Goal: Task Accomplishment & Management: Manage account settings

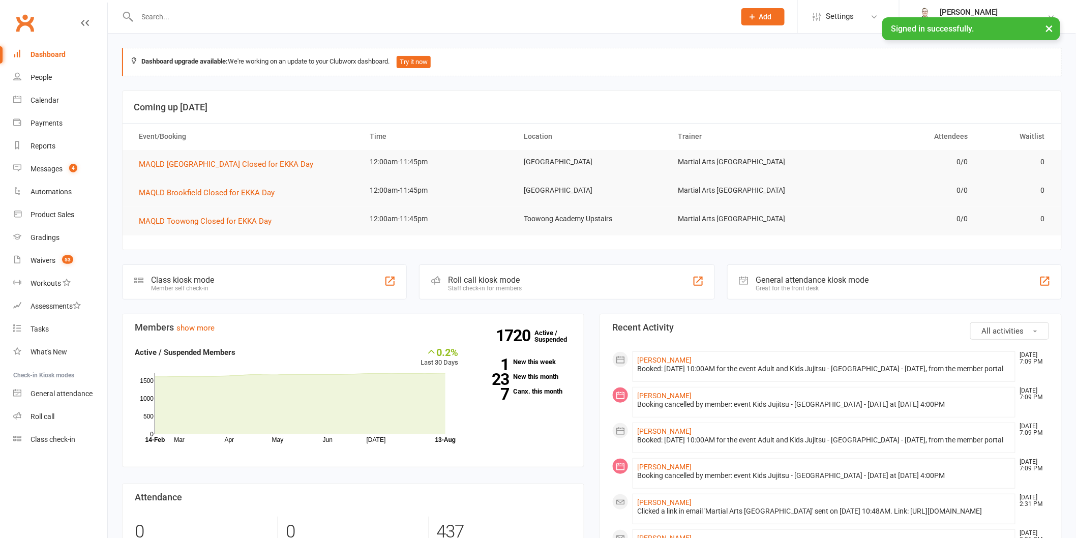
click at [287, 10] on input "text" at bounding box center [431, 17] width 594 height 14
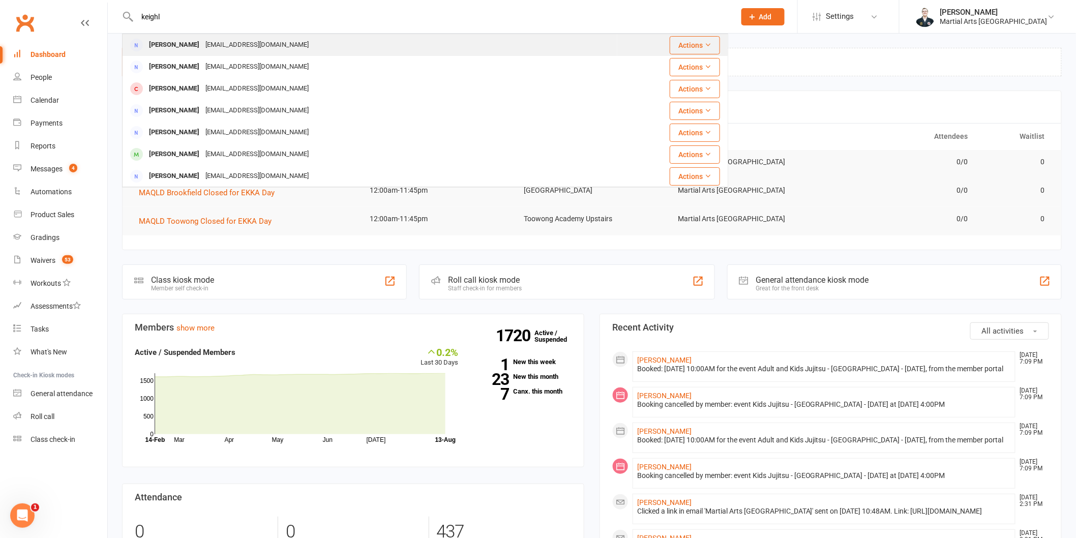
type input "keighl"
click at [235, 45] on div "Ben_keighley@hotmail.com" at bounding box center [256, 45] width 109 height 15
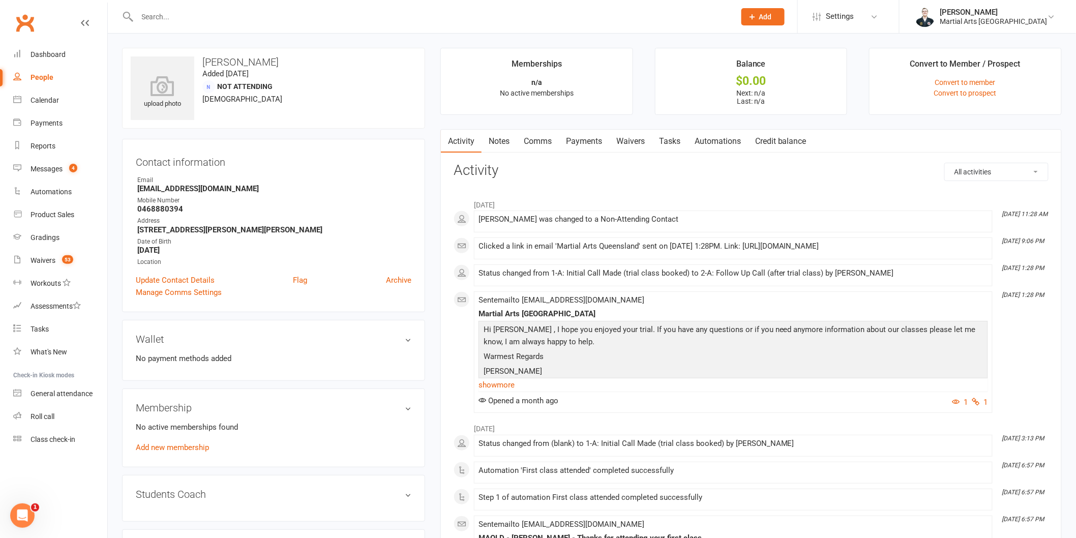
click at [490, 145] on link "Notes" at bounding box center [498, 141] width 35 height 23
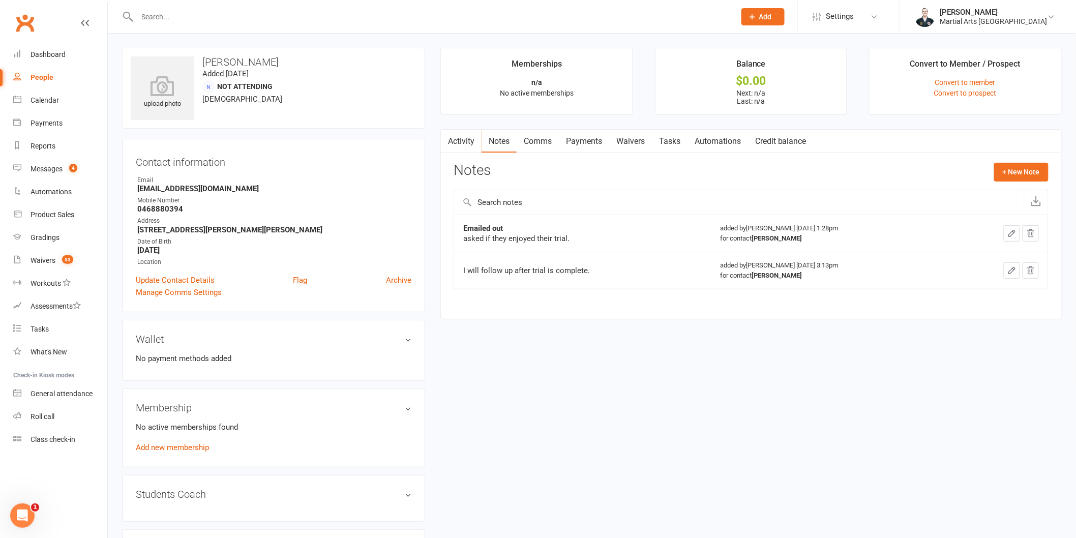
click at [450, 143] on button "button" at bounding box center [447, 141] width 13 height 23
click at [463, 137] on link "Activity" at bounding box center [461, 141] width 41 height 23
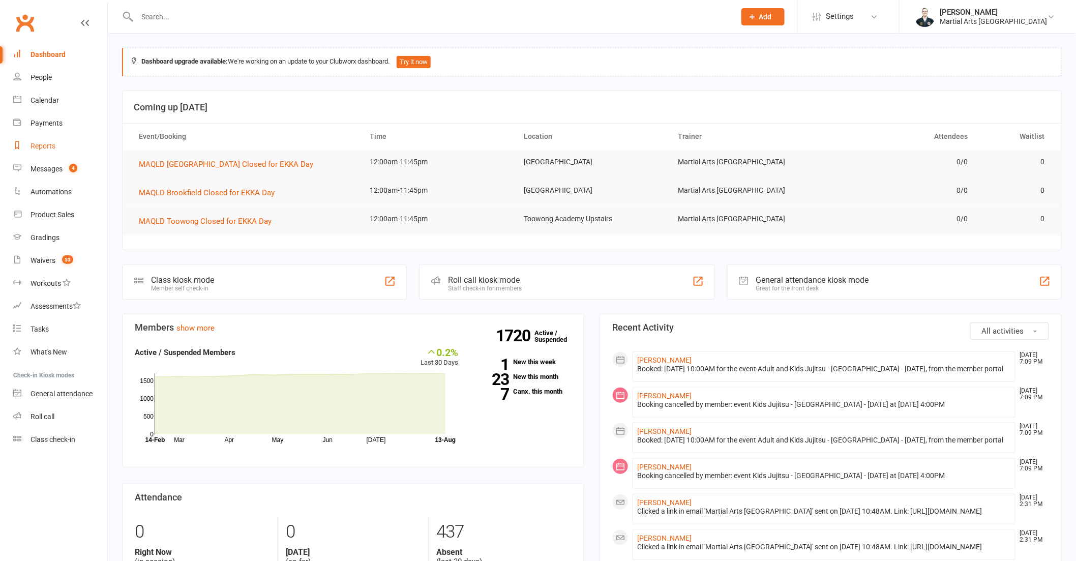
click at [50, 149] on div "Reports" at bounding box center [43, 146] width 25 height 8
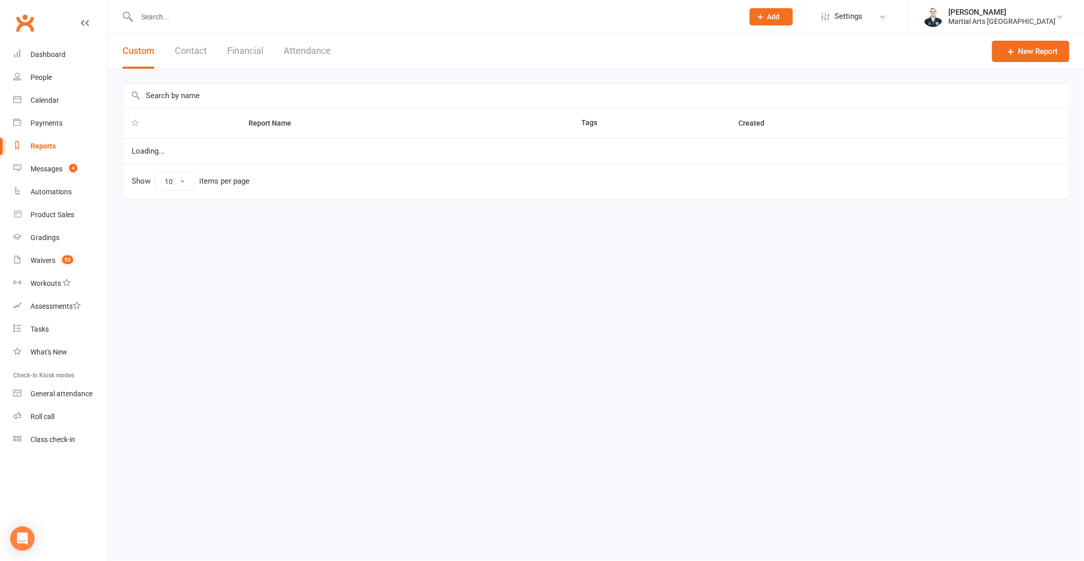
select select "100"
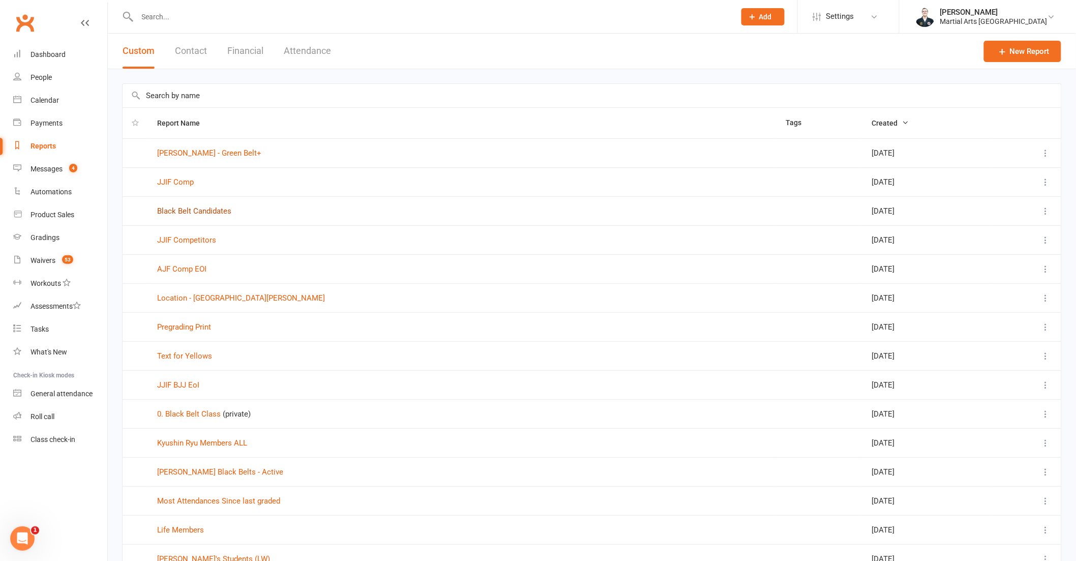
click at [207, 214] on link "Black Belt Candidates" at bounding box center [194, 210] width 74 height 9
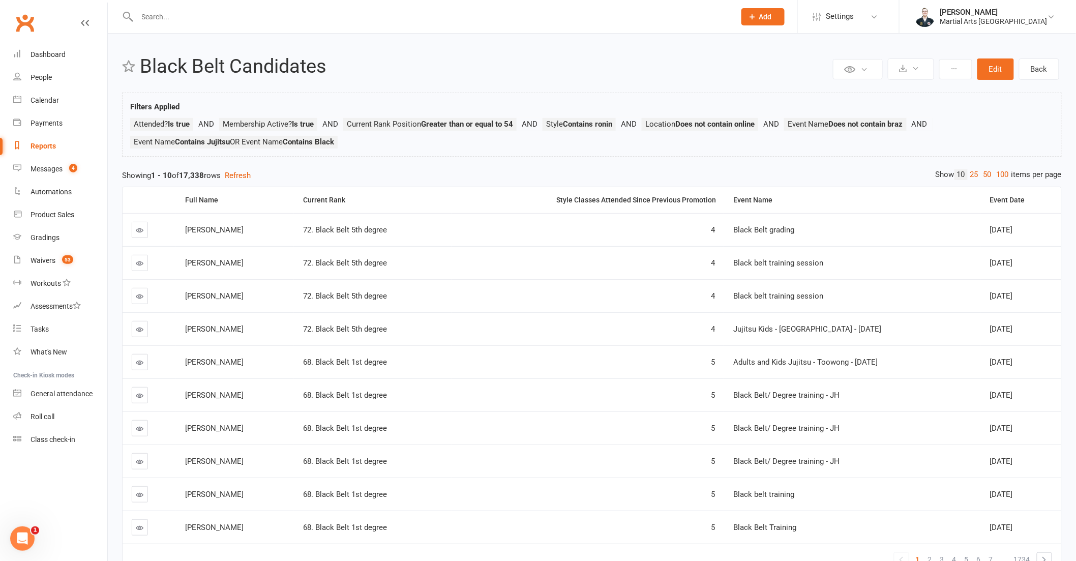
click at [54, 141] on link "Reports" at bounding box center [60, 146] width 94 height 23
select select "100"
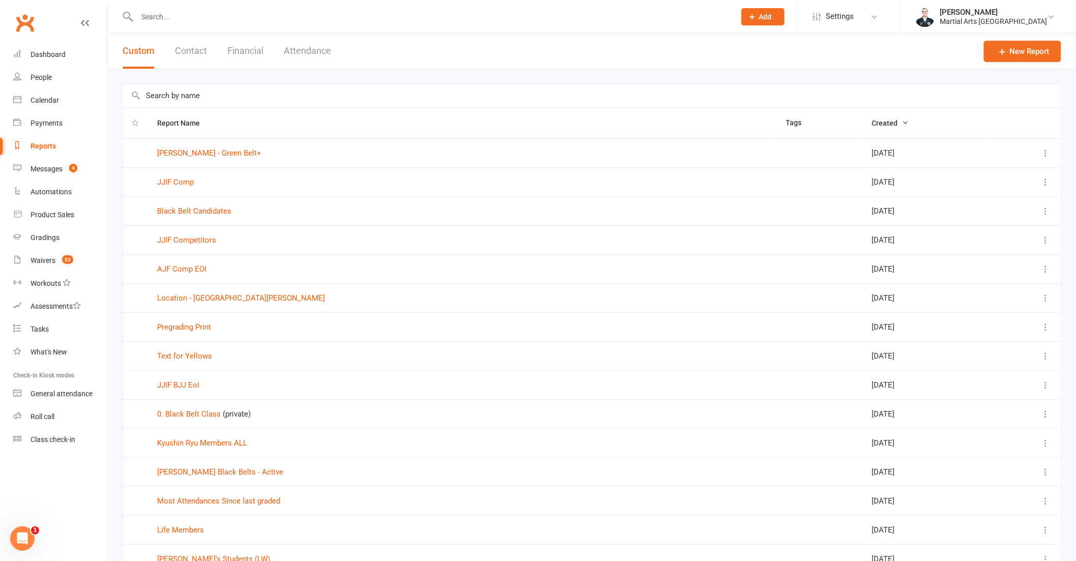
click at [220, 119] on th "Report Name" at bounding box center [462, 123] width 629 height 31
click at [186, 123] on span "Report Name" at bounding box center [184, 123] width 54 height 8
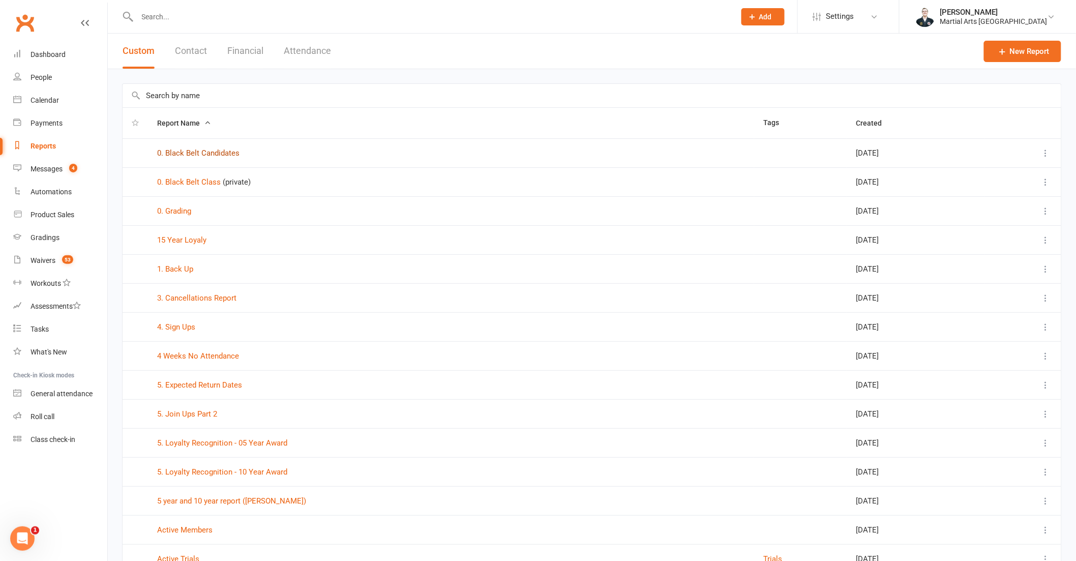
click at [222, 153] on link "0. Black Belt Candidates" at bounding box center [198, 152] width 82 height 9
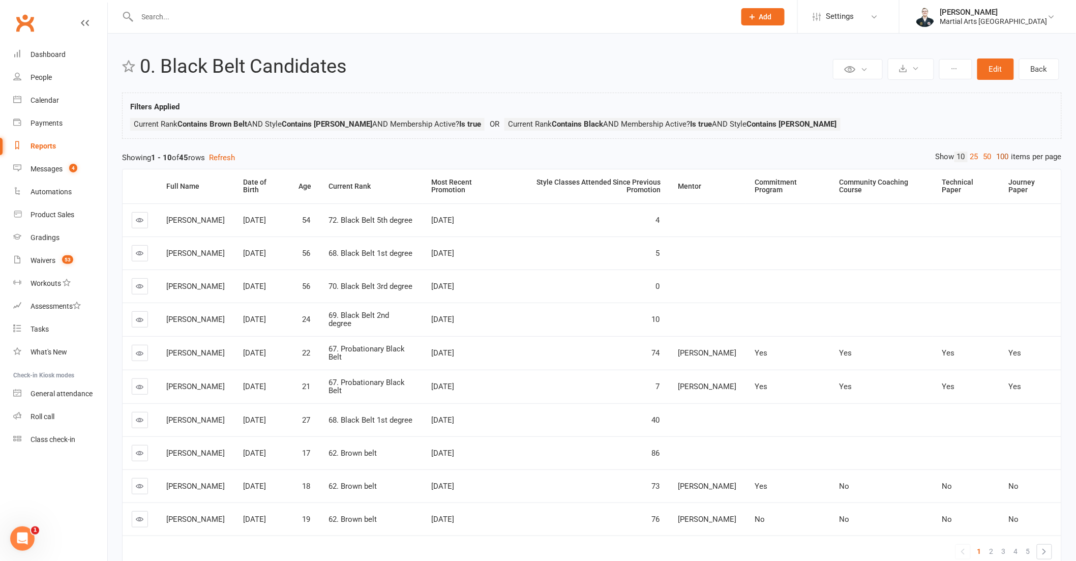
click at [1003, 157] on link "100" at bounding box center [1002, 157] width 17 height 11
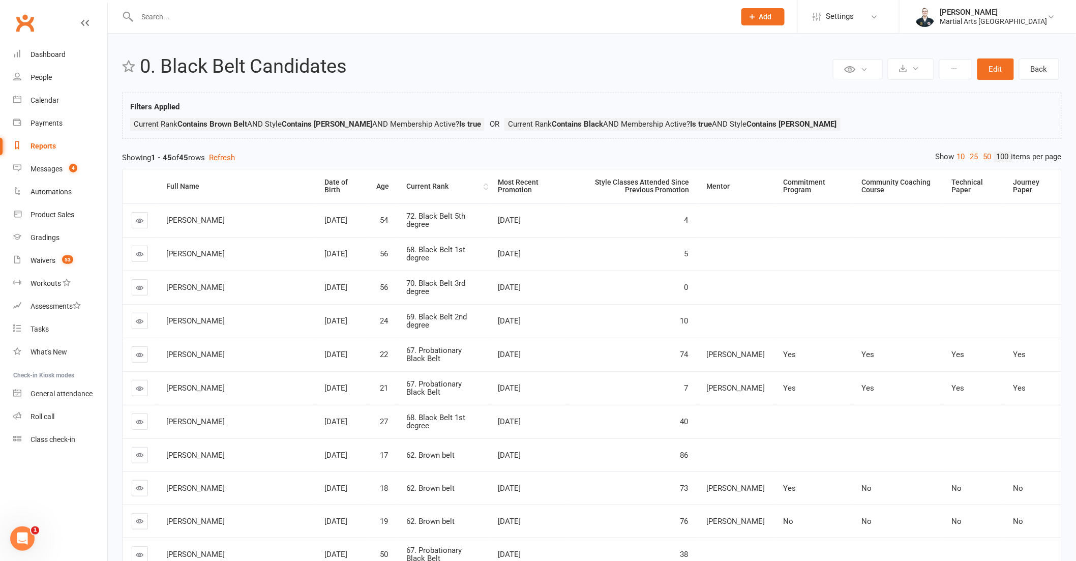
click at [411, 191] on th "Current Rank" at bounding box center [443, 186] width 92 height 34
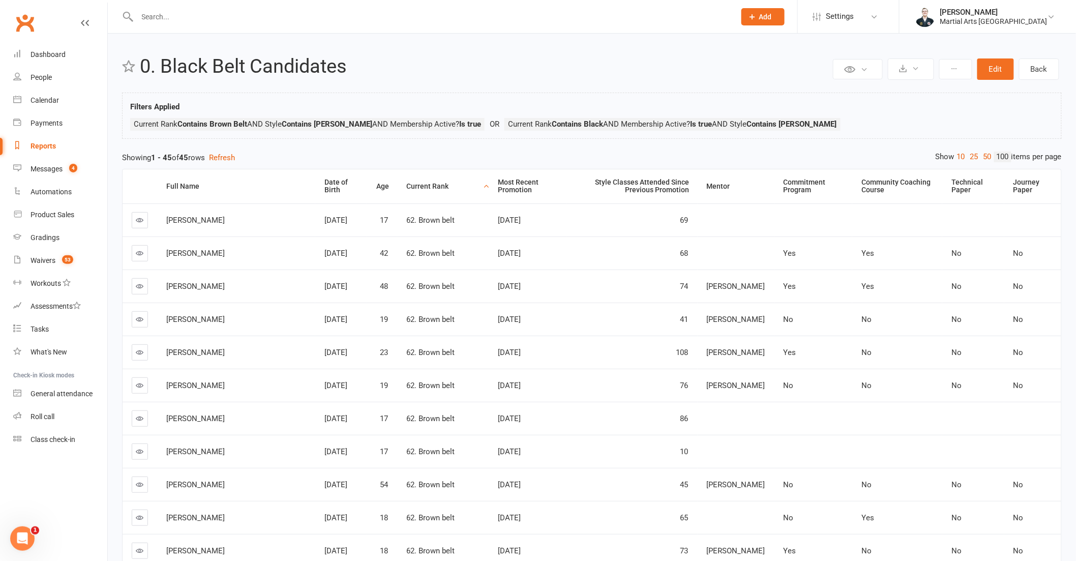
click at [397, 195] on th "Current Rank" at bounding box center [443, 186] width 92 height 34
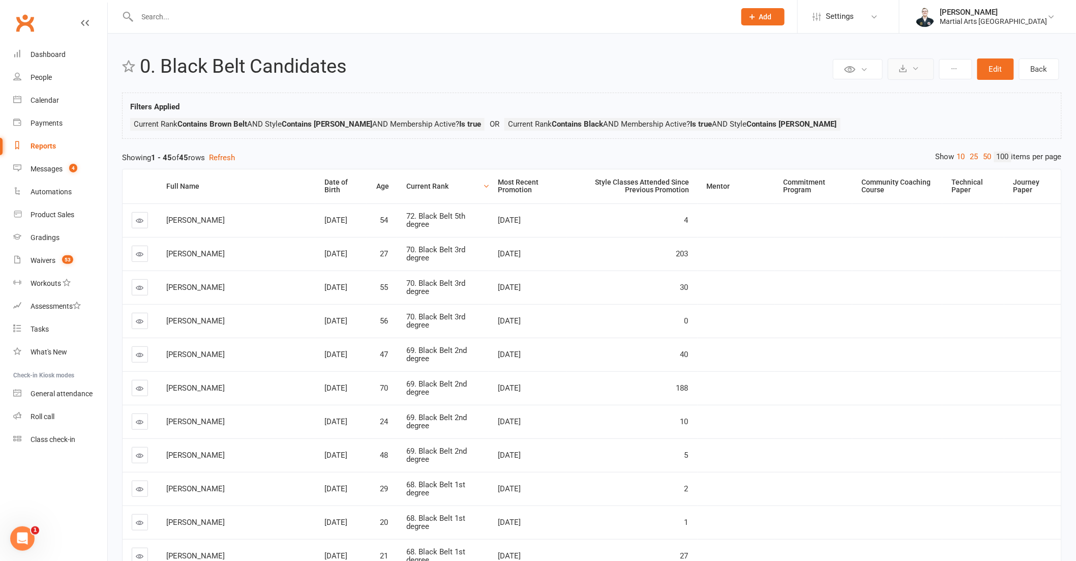
click at [918, 73] on button at bounding box center [911, 68] width 46 height 21
click at [883, 95] on link "Export to CSV" at bounding box center [880, 93] width 107 height 20
click at [48, 146] on div "Reports" at bounding box center [43, 146] width 25 height 8
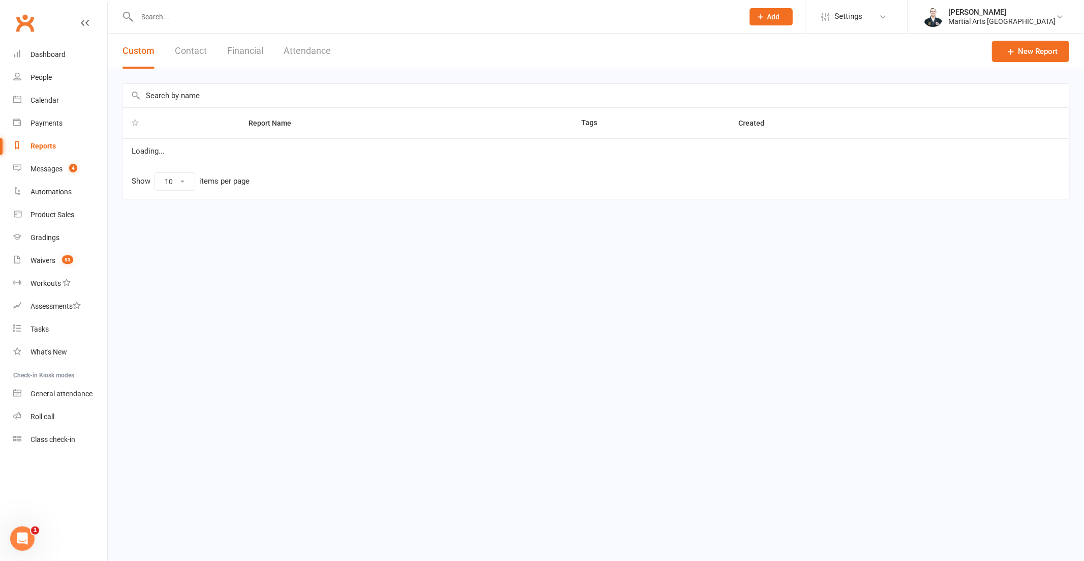
select select "100"
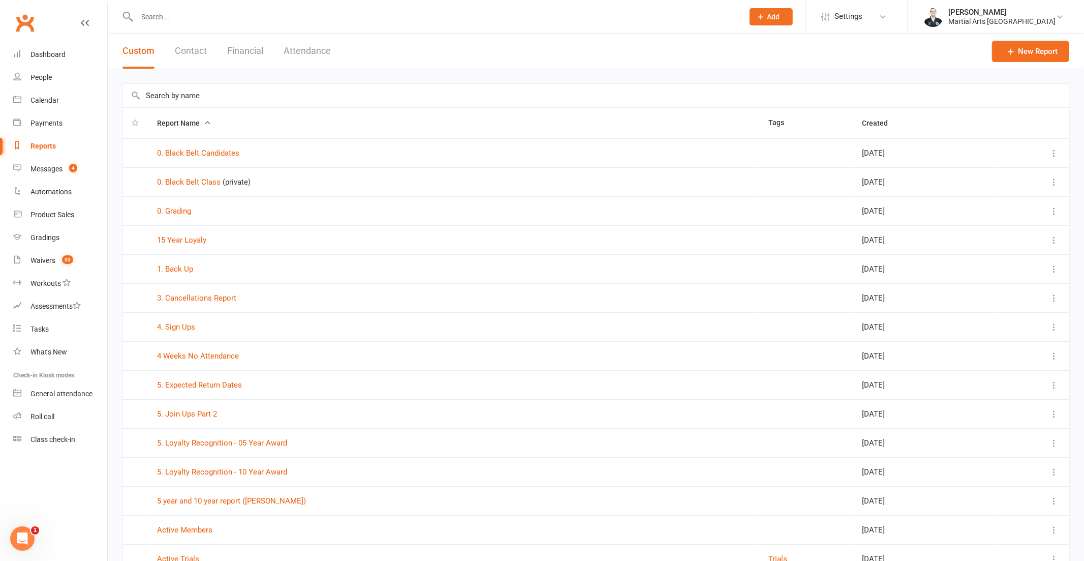
click at [281, 88] on input "text" at bounding box center [596, 95] width 947 height 23
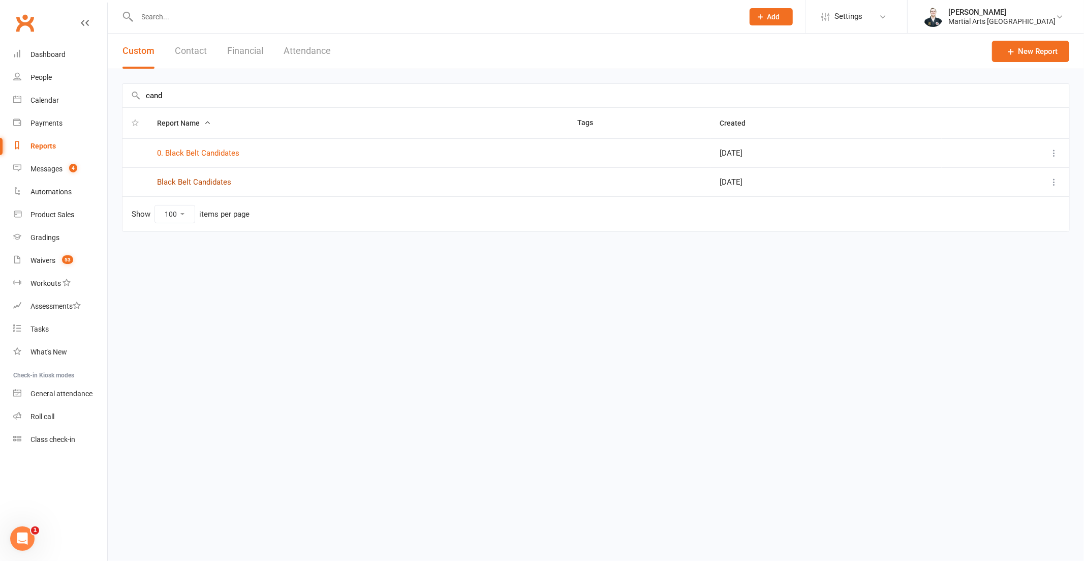
type input "cand"
click at [216, 184] on link "Black Belt Candidates" at bounding box center [194, 181] width 74 height 9
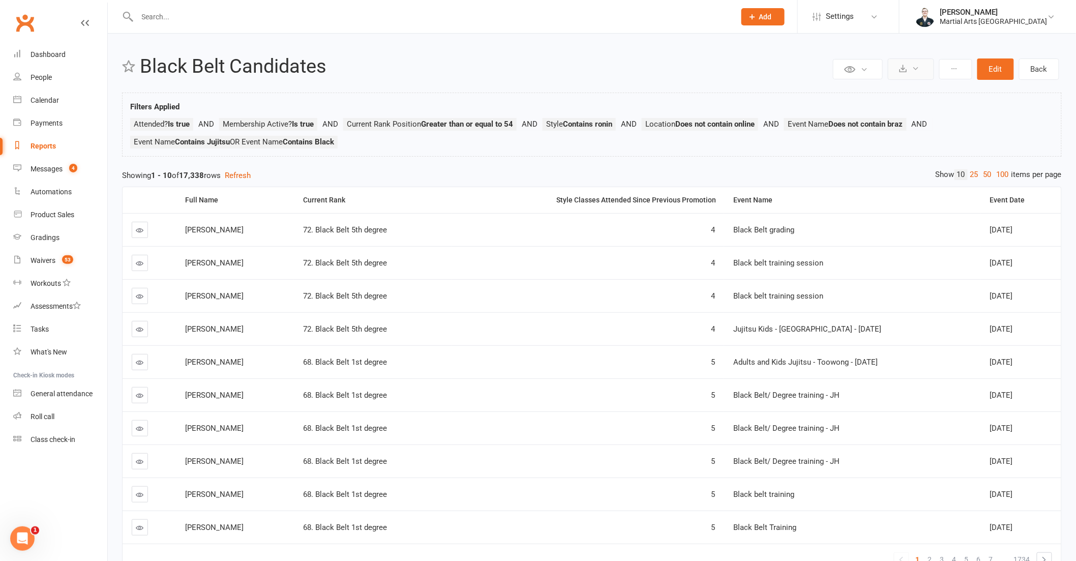
click at [915, 73] on button at bounding box center [911, 68] width 46 height 21
click at [902, 90] on link "Export to CSV" at bounding box center [880, 93] width 107 height 20
drag, startPoint x: 52, startPoint y: 100, endPoint x: 57, endPoint y: 105, distance: 7.2
click at [1027, 205] on th "Event Date" at bounding box center [1020, 200] width 81 height 26
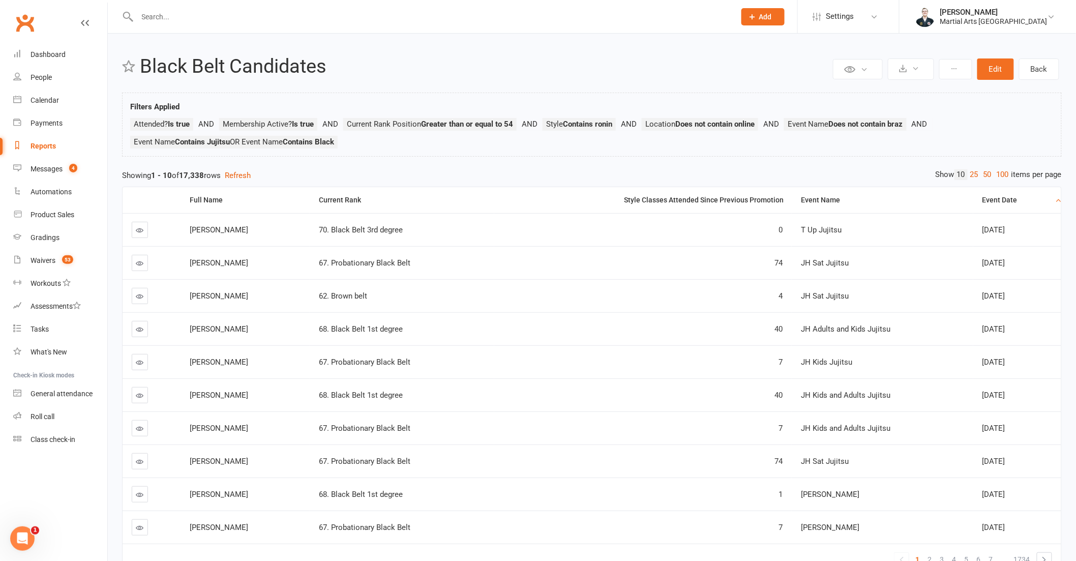
click at [1025, 194] on th "Event Date" at bounding box center [1017, 200] width 88 height 26
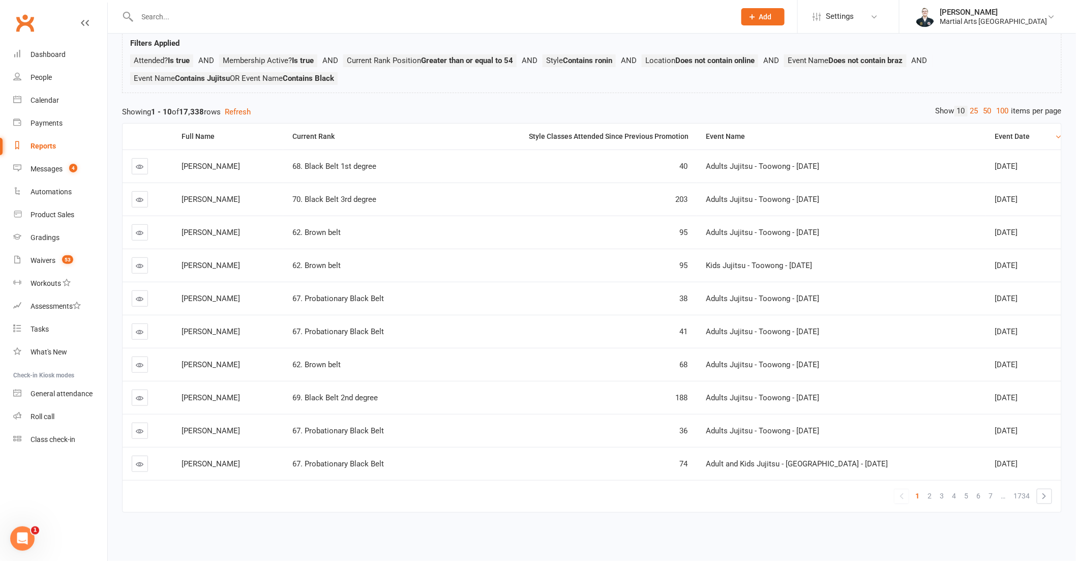
scroll to position [73, 0]
click at [988, 106] on link "50" at bounding box center [987, 111] width 13 height 11
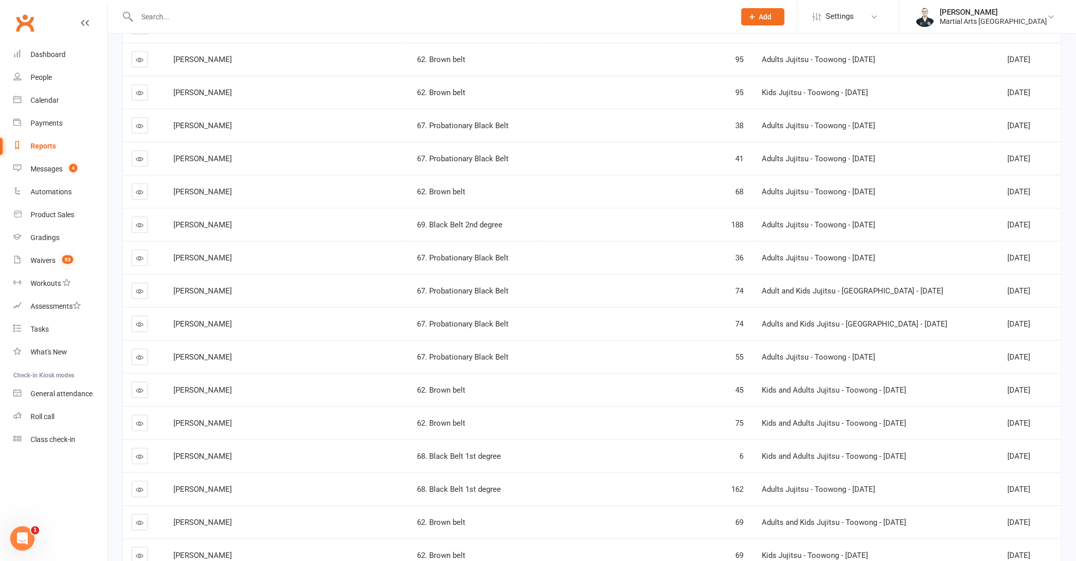
scroll to position [0, 0]
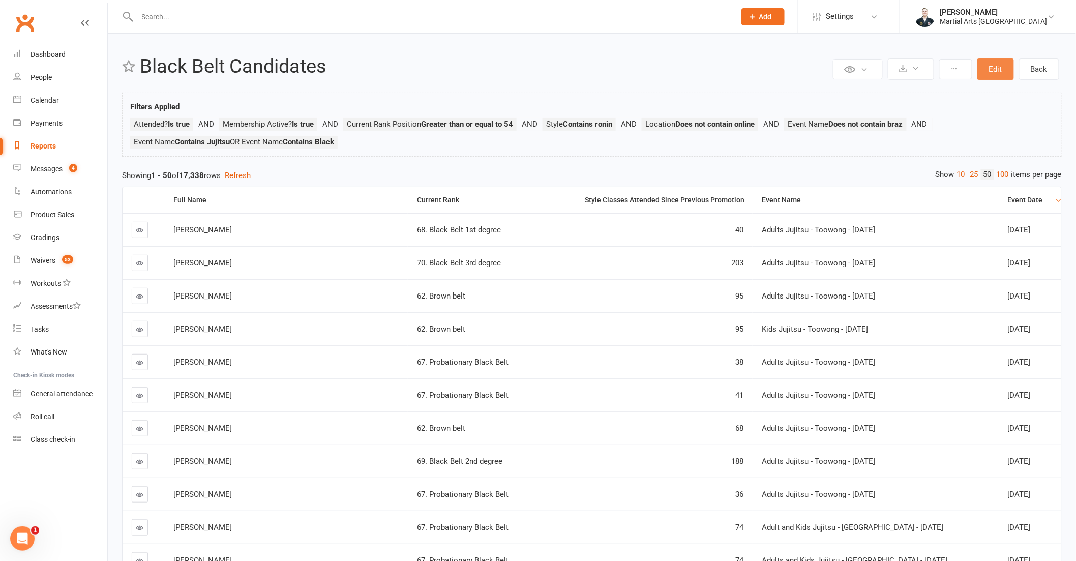
click at [981, 70] on button "Edit" at bounding box center [995, 68] width 37 height 21
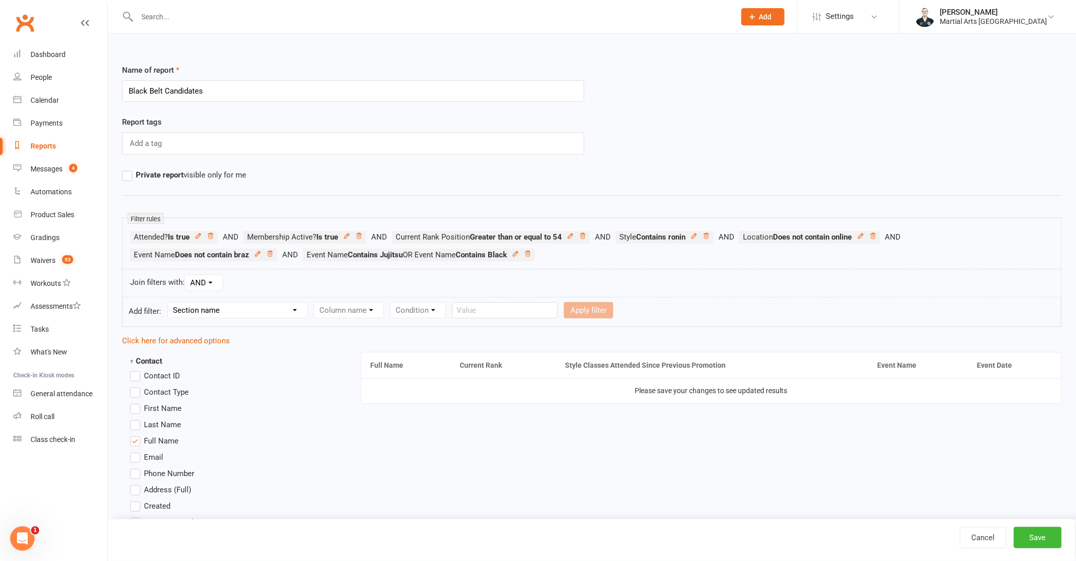
click at [281, 313] on select "Section name Contact Attendance Aggregate Payment Booking Waitlist Attendees Ca…" at bounding box center [237, 310] width 139 height 15
select select "3"
click at [169, 303] on select "Section name Contact Attendance Aggregate Payment Booking Waitlist Attendees Ca…" at bounding box center [237, 310] width 139 height 15
click at [402, 303] on select "Column name Event Name Event Type Event Date Event Day Event Month Event Starts…" at bounding box center [385, 310] width 143 height 15
select select "17"
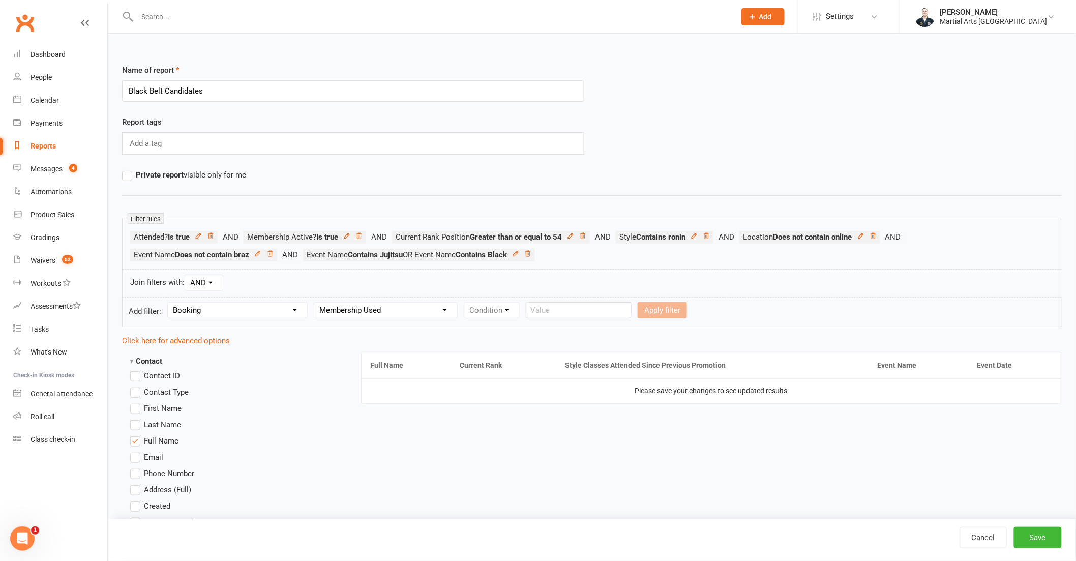
click at [315, 303] on select "Column name Event Name Event Type Event Date Event Day Event Month Event Starts…" at bounding box center [385, 310] width 143 height 15
click at [480, 313] on select "Condition Equals Does not equal Contains Does not contain Is blank or does not …" at bounding box center [522, 310] width 117 height 15
select select "0"
click at [465, 303] on select "Condition Equals Does not equal Contains Does not contain Is blank or does not …" at bounding box center [522, 310] width 117 height 15
drag, startPoint x: 610, startPoint y: 309, endPoint x: 551, endPoint y: 316, distance: 60.0
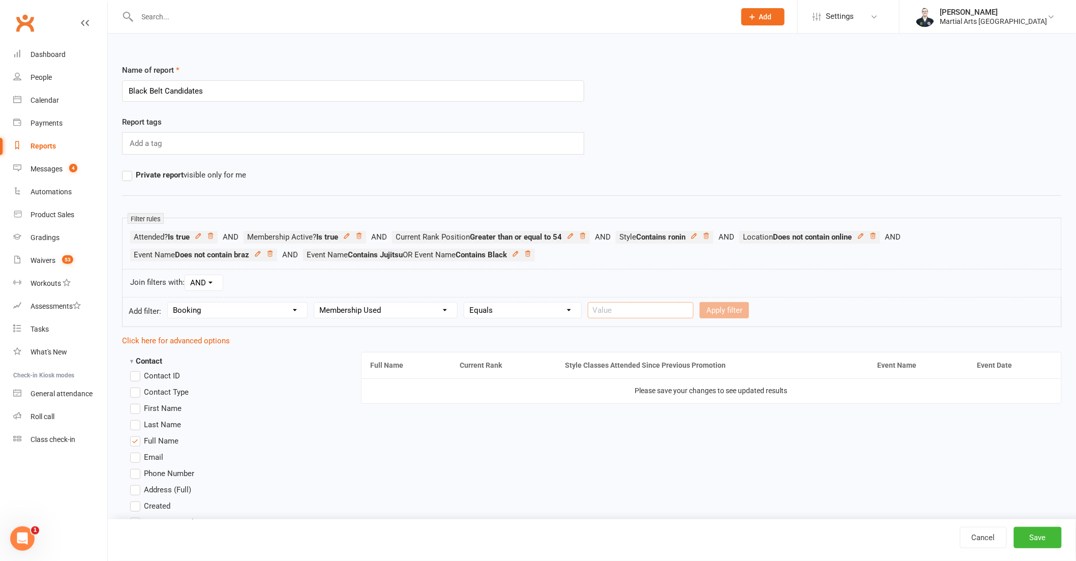
click at [610, 309] on input "text" at bounding box center [641, 310] width 106 height 16
click at [505, 318] on div "Condition Equals Does not equal Contains Does not contain Is blank or does not …" at bounding box center [523, 310] width 118 height 16
click at [406, 312] on select "Column name Event Name Event Type Event Date Event Day Event Month Event Starts…" at bounding box center [385, 310] width 143 height 15
select select "18"
click at [315, 303] on select "Column name Event Name Event Type Event Date Event Day Event Month Event Starts…" at bounding box center [385, 310] width 143 height 15
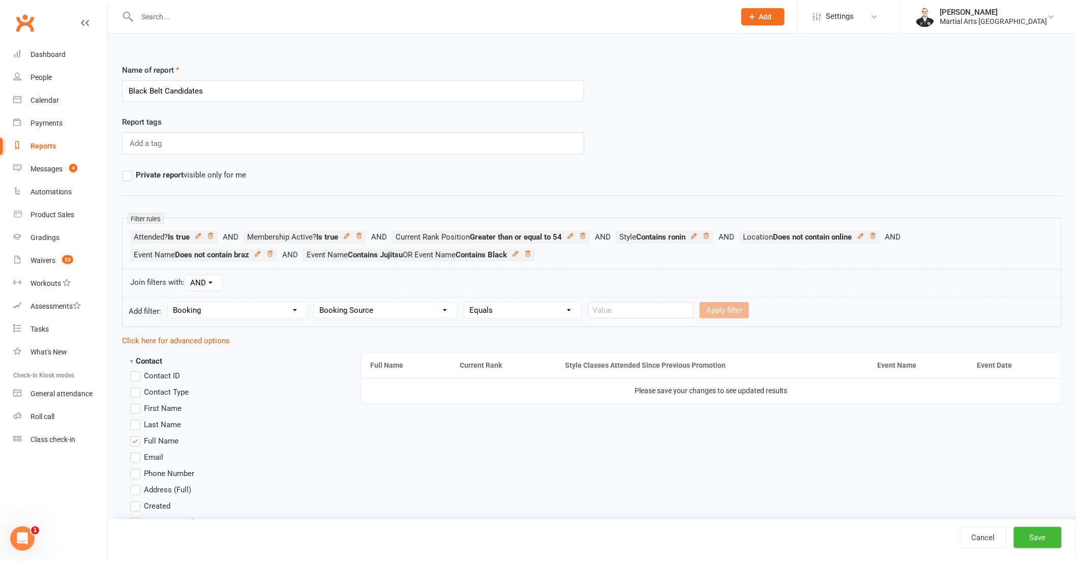
select select
click at [509, 313] on select "Condition Equals Does not equal Contains Does not contain Is blank or does not …" at bounding box center [522, 310] width 117 height 15
click at [398, 319] on form "Add filter: Section name Contact Attendance Aggregate Payment Booking Waitlist …" at bounding box center [592, 312] width 940 height 30
click at [397, 316] on select "Column name Event Name Event Type Event Date Event Day Event Month Event Starts…" at bounding box center [385, 310] width 143 height 15
click at [308, 391] on li "Contact Type" at bounding box center [233, 392] width 207 height 12
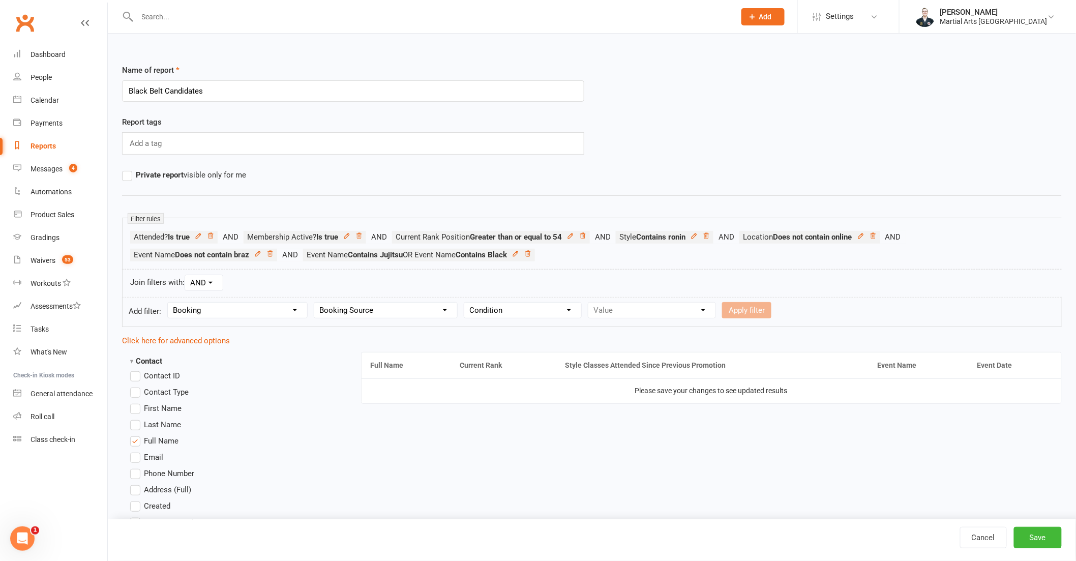
click at [373, 310] on select "Column name Event Name Event Type Event Date Event Day Event Month Event Starts…" at bounding box center [385, 310] width 143 height 15
select select "2"
click at [315, 303] on select "Column name Event Name Event Type Event Date Event Day Event Month Event Starts…" at bounding box center [385, 310] width 143 height 15
click at [507, 313] on select "Condition Is Is not Before After Before or on After or on Is blank Is not blank" at bounding box center [496, 310] width 64 height 15
select select "0"
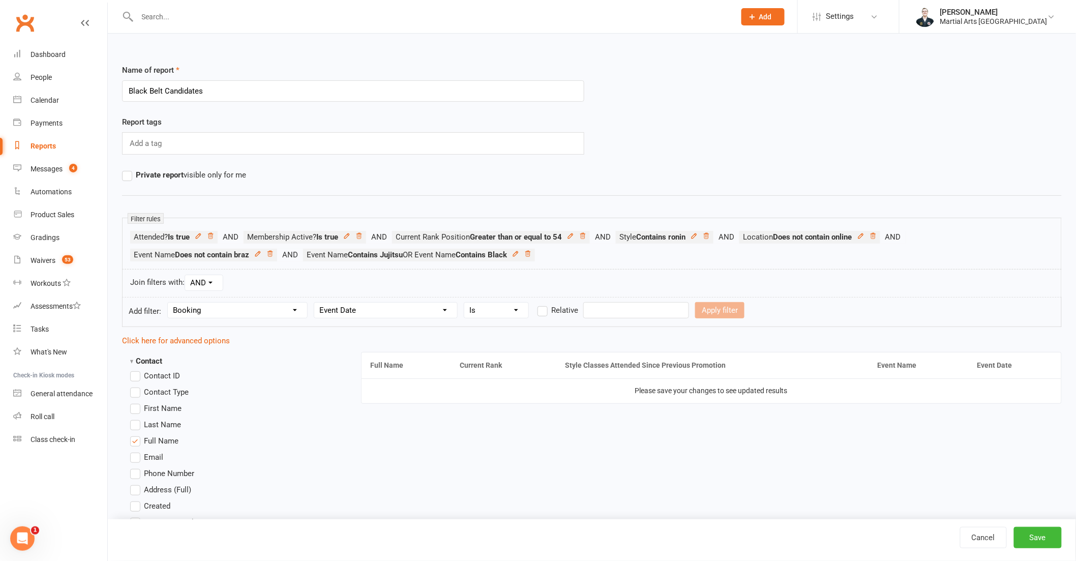
click at [465, 303] on select "Condition Is Is not Before After Before or on After or on Is blank Is not blank" at bounding box center [496, 310] width 64 height 15
click at [539, 312] on label "Relative" at bounding box center [557, 310] width 41 height 12
click at [539, 304] on input "Relative" at bounding box center [540, 304] width 7 height 0
click at [608, 313] on input "number" at bounding box center [610, 310] width 48 height 16
type input "4"
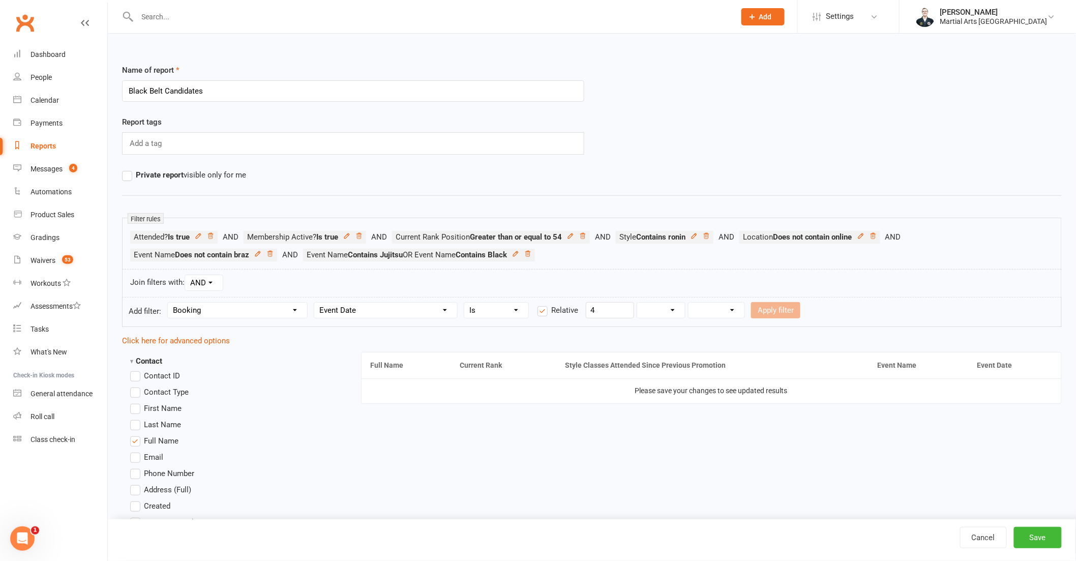
click at [668, 311] on select "Days Weeks Months Years" at bounding box center [661, 310] width 48 height 15
select select "1"
click at [638, 303] on select "Days Weeks Months Years" at bounding box center [661, 310] width 48 height 15
click at [736, 314] on select "From now Ago" at bounding box center [716, 310] width 56 height 15
select select "1"
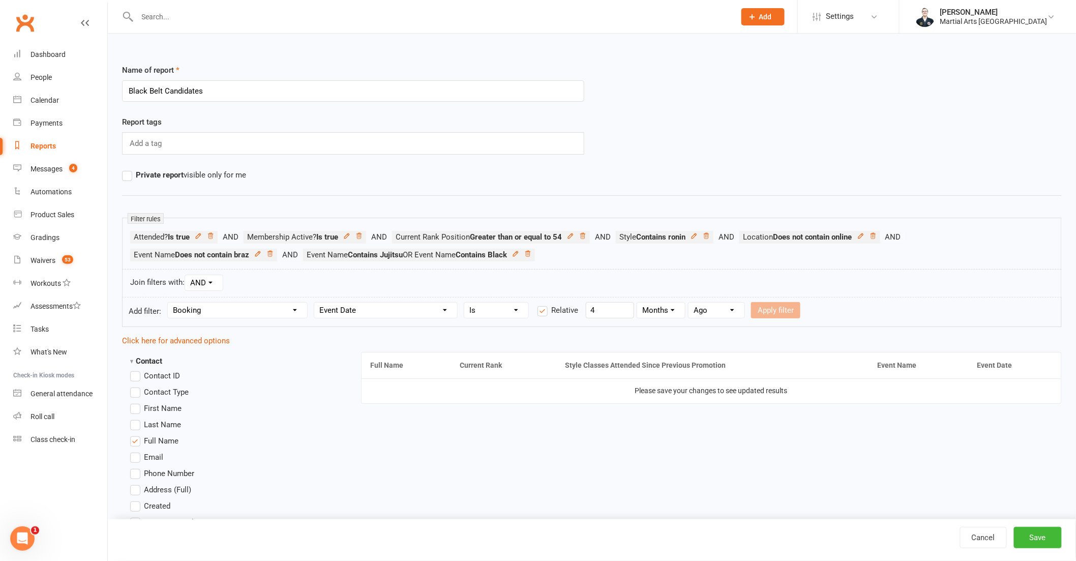
click at [689, 303] on select "From now Ago" at bounding box center [716, 310] width 56 height 15
drag, startPoint x: 466, startPoint y: 308, endPoint x: 473, endPoint y: 308, distance: 7.6
click at [466, 308] on select "Condition Is Is not Before After Before or on After or on Is blank Is not blank" at bounding box center [496, 310] width 64 height 15
select select "5"
click at [465, 303] on select "Condition Is Is not Before After Before or on After or on Is blank Is not blank" at bounding box center [496, 310] width 64 height 15
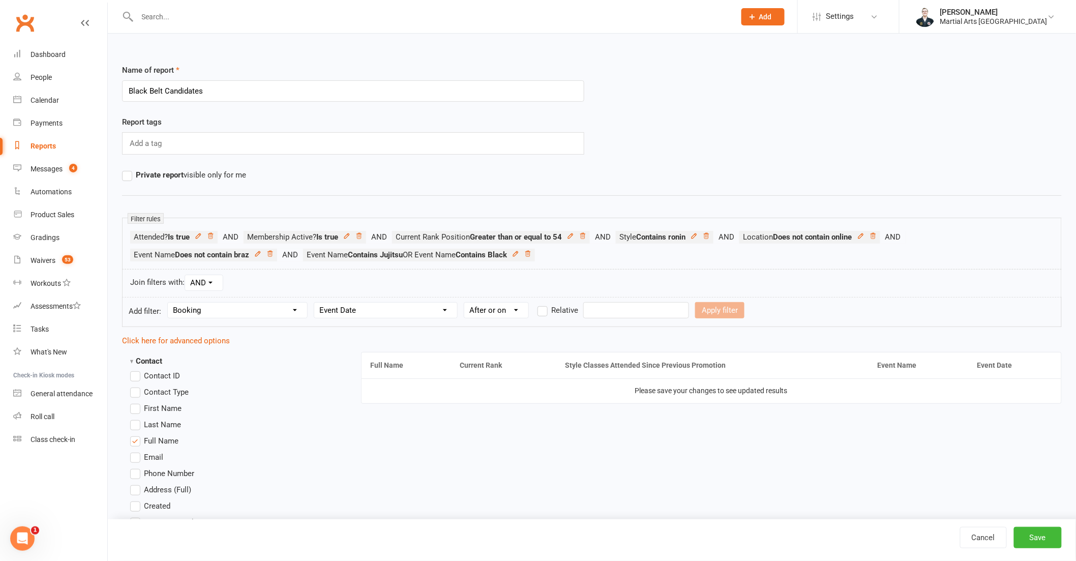
click at [542, 315] on label "Relative" at bounding box center [557, 310] width 41 height 12
click at [542, 304] on input "Relative" at bounding box center [540, 304] width 7 height 0
click at [623, 317] on input "number" at bounding box center [610, 310] width 48 height 16
type input "4"
click at [654, 318] on div "Days Weeks Months Years" at bounding box center [661, 310] width 49 height 16
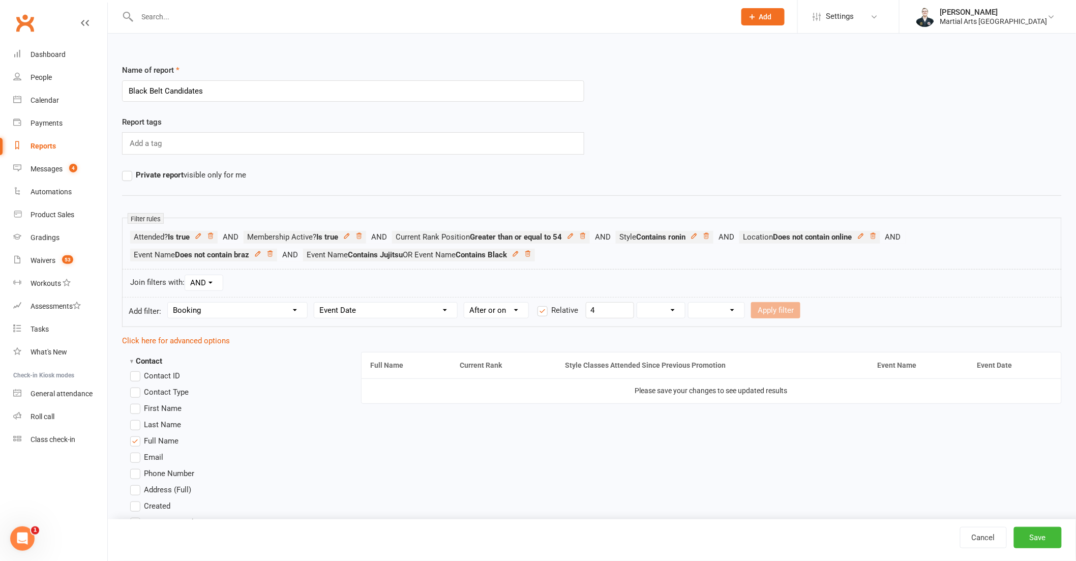
click at [665, 309] on select "Days Weeks Months Years" at bounding box center [661, 310] width 48 height 15
select select "1"
click at [638, 303] on select "Days Weeks Months Years" at bounding box center [661, 310] width 48 height 15
click at [727, 307] on select "From now Ago" at bounding box center [716, 310] width 56 height 15
click at [689, 303] on select "From now Ago" at bounding box center [716, 310] width 56 height 15
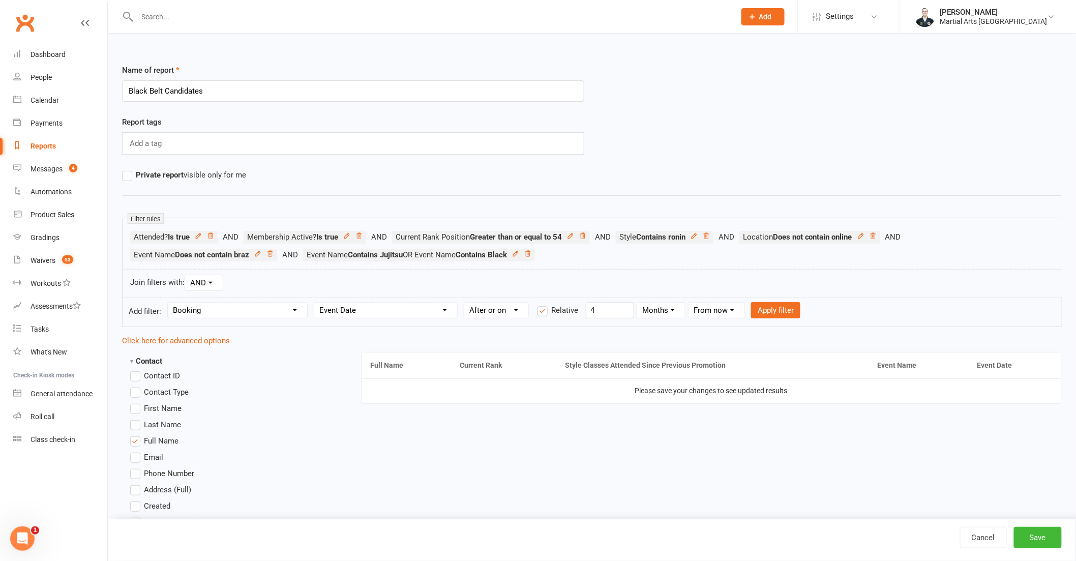
click at [721, 316] on select "From now Ago" at bounding box center [716, 310] width 56 height 15
click at [689, 303] on select "From now Ago" at bounding box center [716, 310] width 56 height 15
click at [724, 312] on select "From now Ago" at bounding box center [716, 310] width 56 height 15
select select "1"
click at [689, 303] on select "From now Ago" at bounding box center [716, 310] width 56 height 15
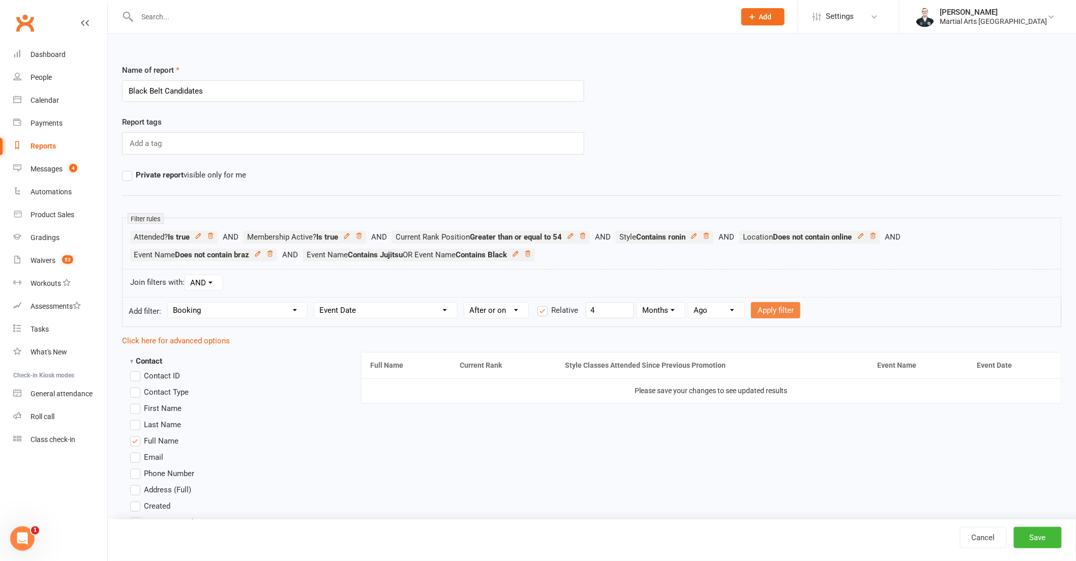
click at [784, 311] on button "Apply filter" at bounding box center [775, 310] width 49 height 16
select select
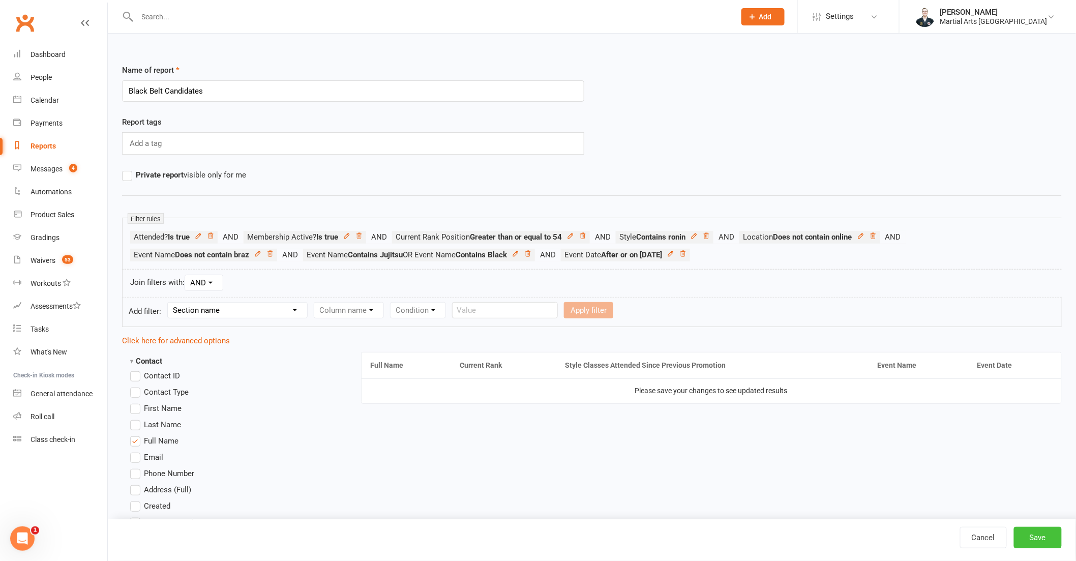
click at [1049, 539] on button "Save" at bounding box center [1038, 537] width 48 height 21
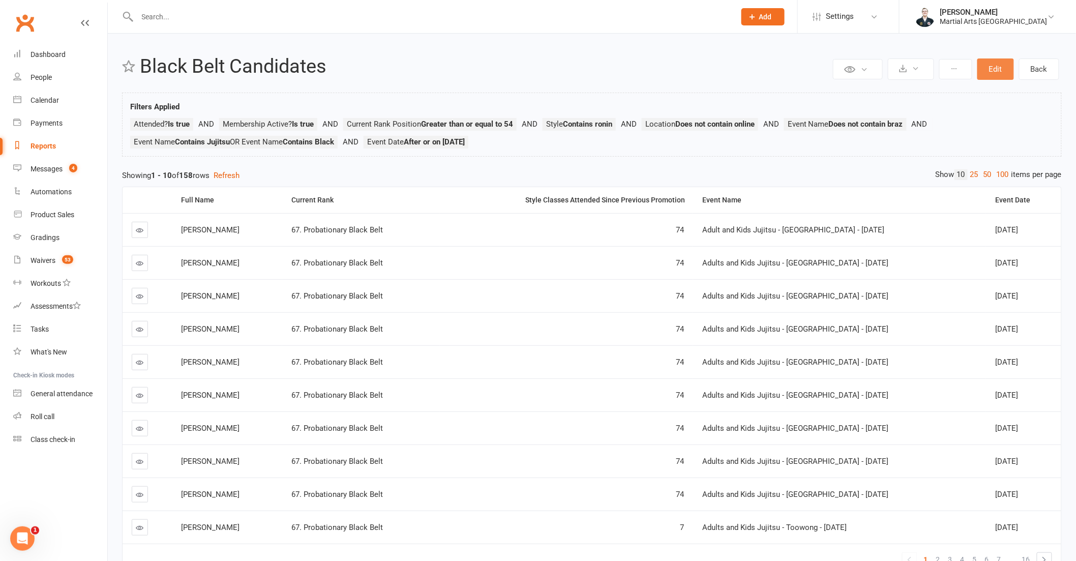
click at [995, 75] on button "Edit" at bounding box center [995, 68] width 37 height 21
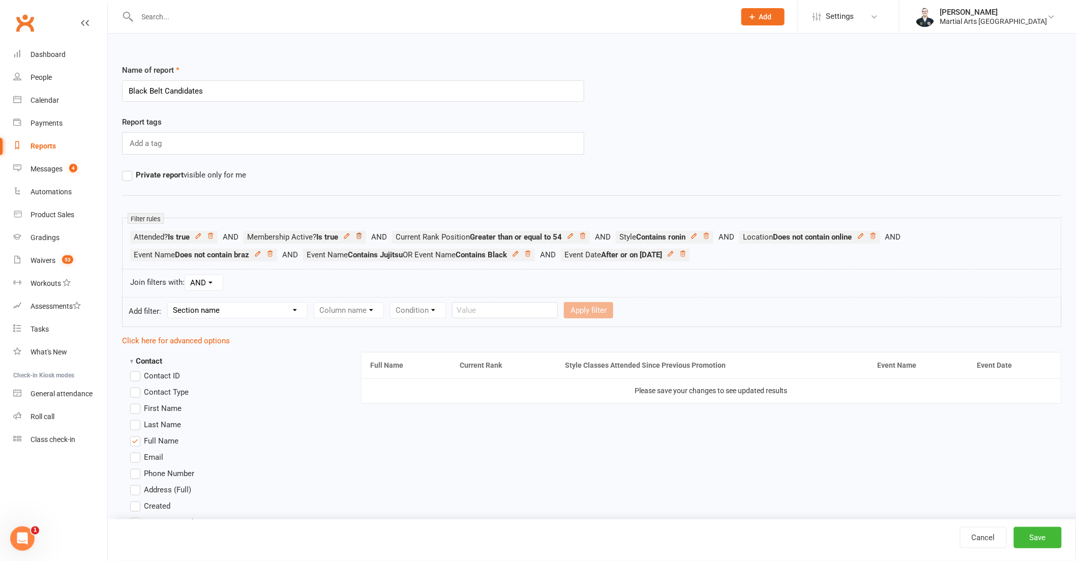
click at [361, 236] on icon at bounding box center [358, 235] width 7 height 7
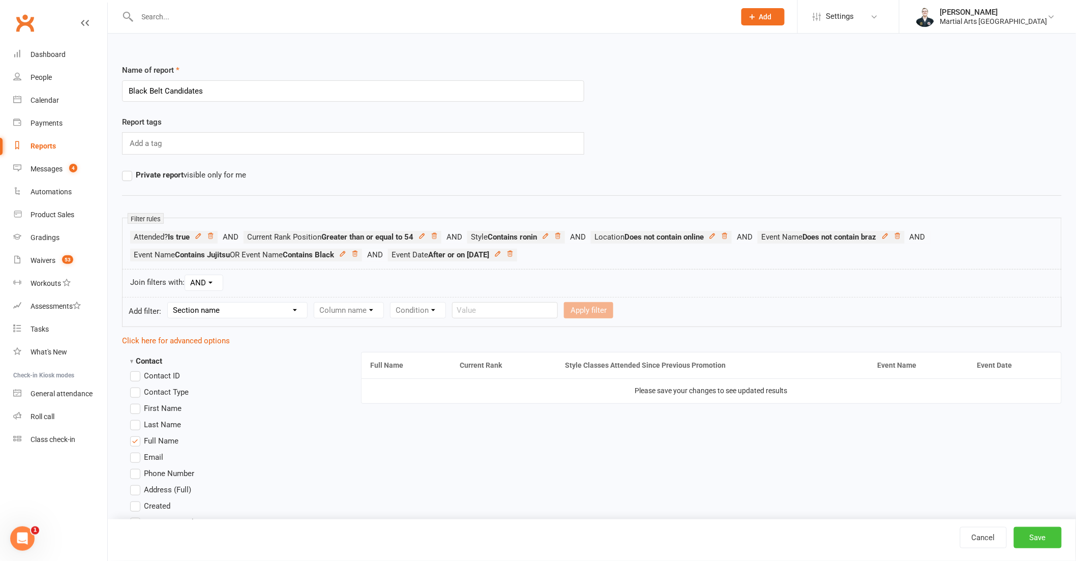
click at [1032, 534] on button "Save" at bounding box center [1038, 537] width 48 height 21
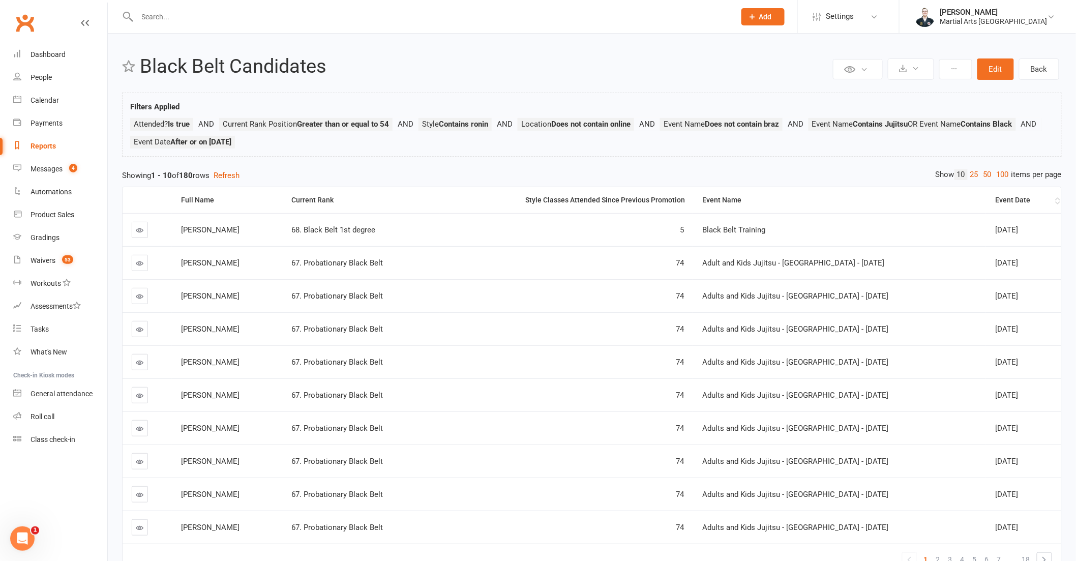
click at [995, 202] on div "Event Date" at bounding box center [1024, 200] width 58 height 8
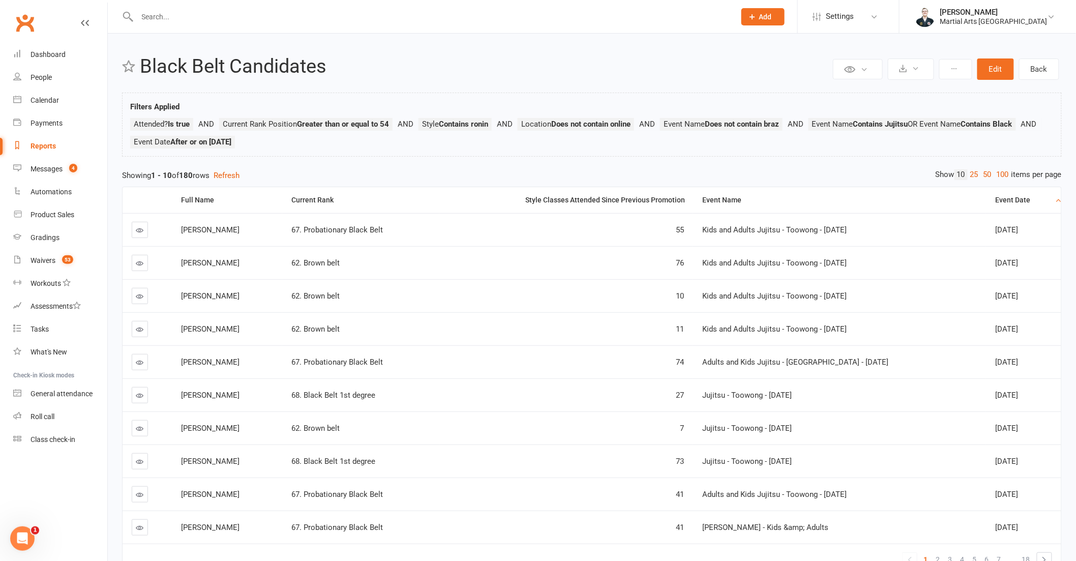
click at [995, 202] on div "Event Date" at bounding box center [1024, 200] width 58 height 8
click at [994, 202] on div "Event Date" at bounding box center [1023, 200] width 58 height 8
click at [1004, 201] on div "Event Date" at bounding box center [1024, 200] width 58 height 8
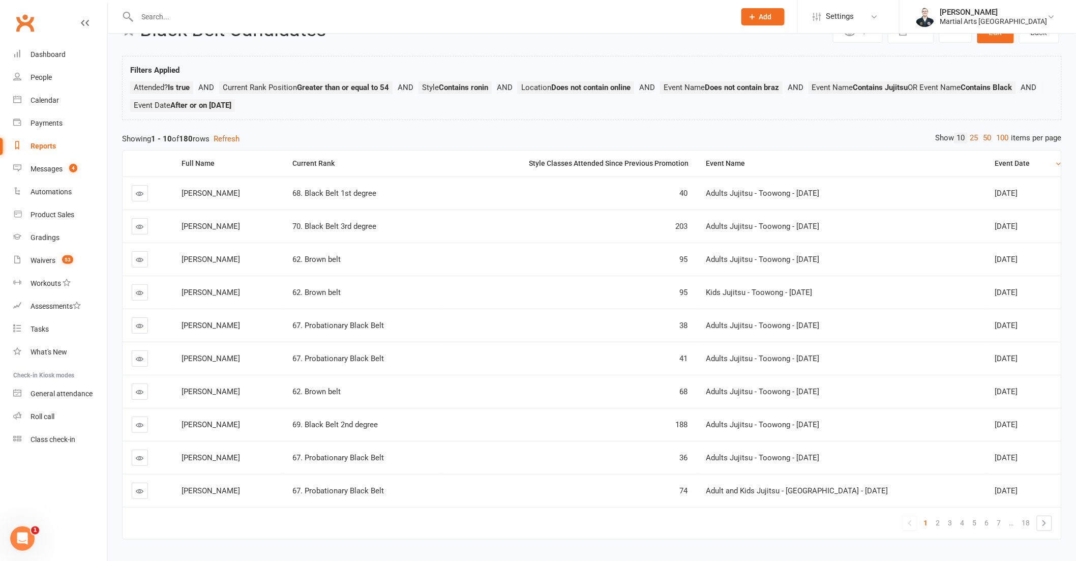
scroll to position [56, 0]
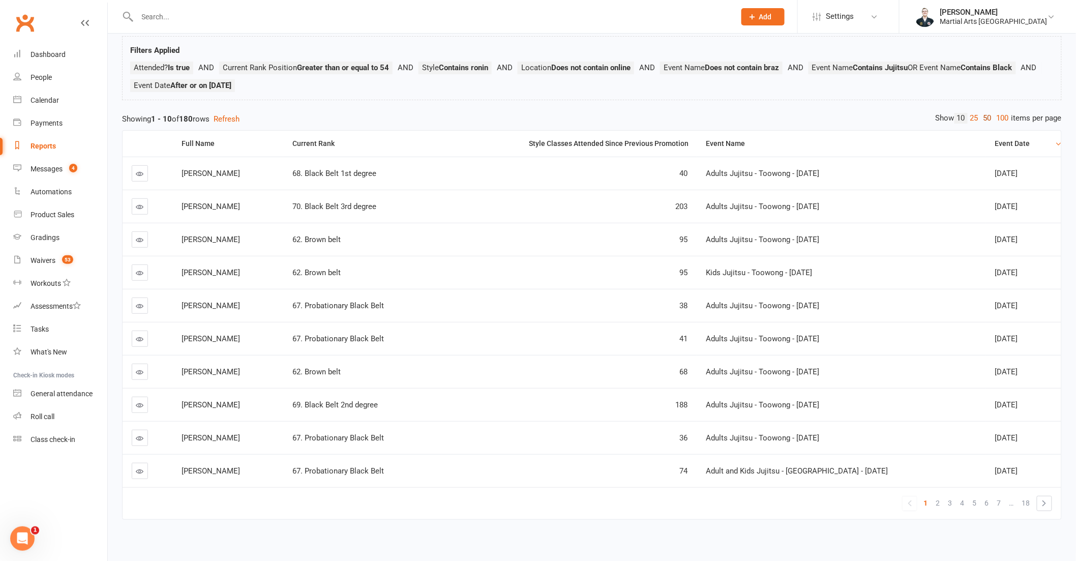
click at [986, 119] on link "50" at bounding box center [987, 118] width 13 height 11
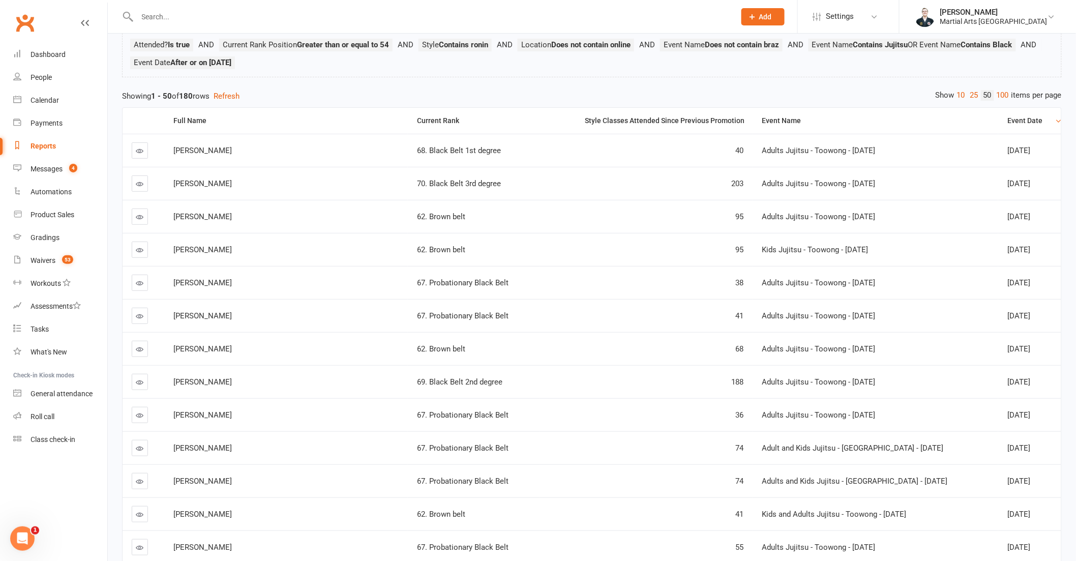
scroll to position [0, 0]
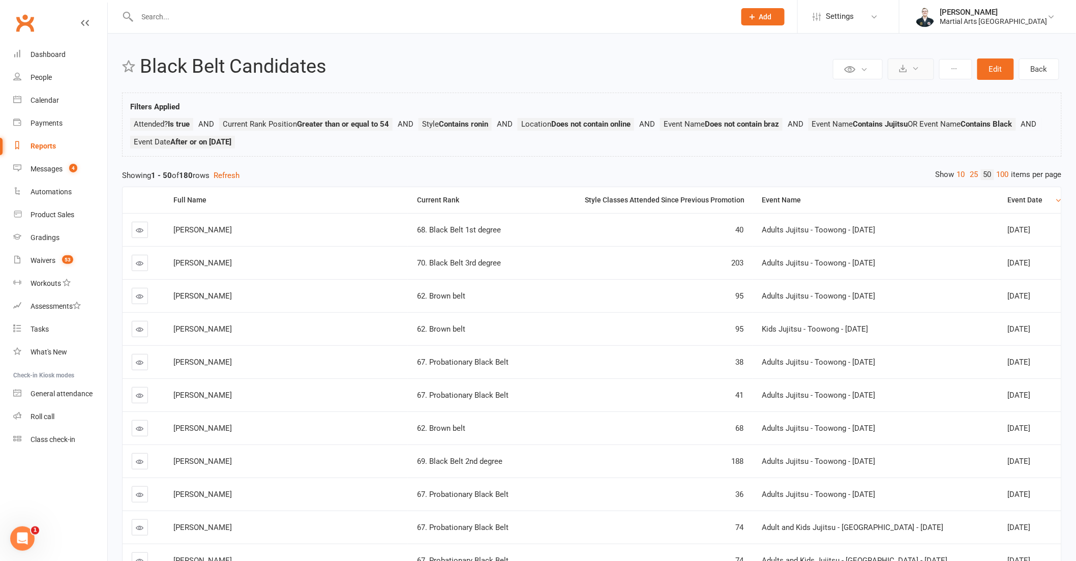
click at [916, 79] on button at bounding box center [911, 68] width 46 height 21
click at [897, 100] on link "Export to CSV" at bounding box center [880, 93] width 107 height 20
click at [328, 16] on input "text" at bounding box center [431, 17] width 594 height 14
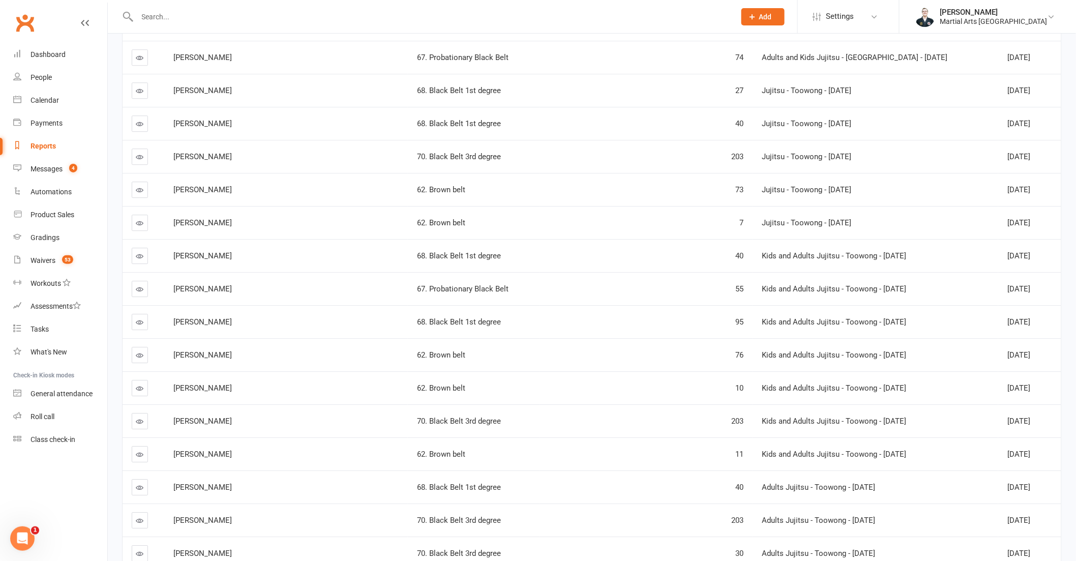
scroll to position [1186, 0]
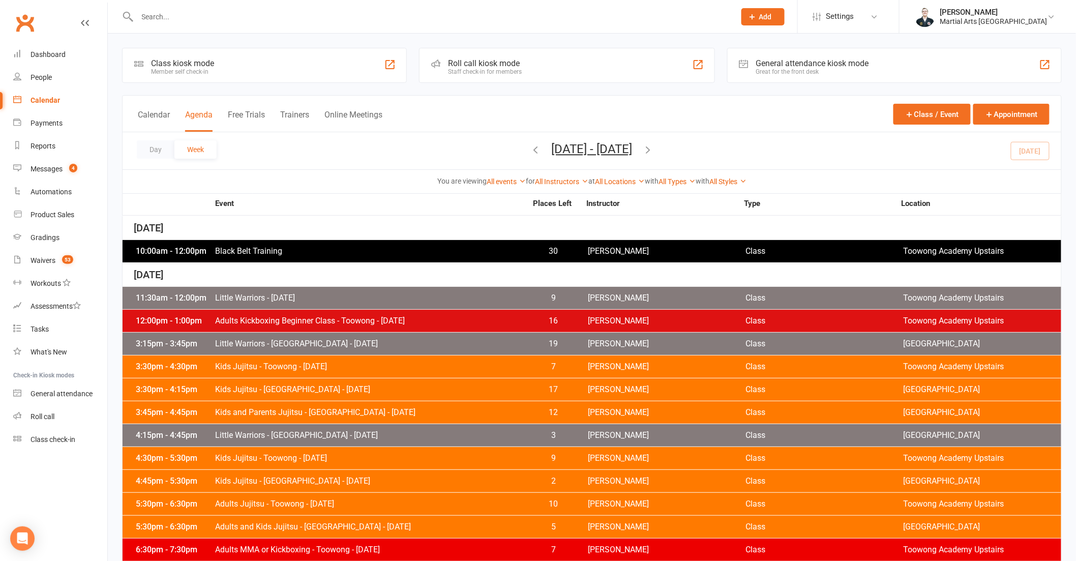
click at [530, 149] on icon "button" at bounding box center [535, 149] width 11 height 11
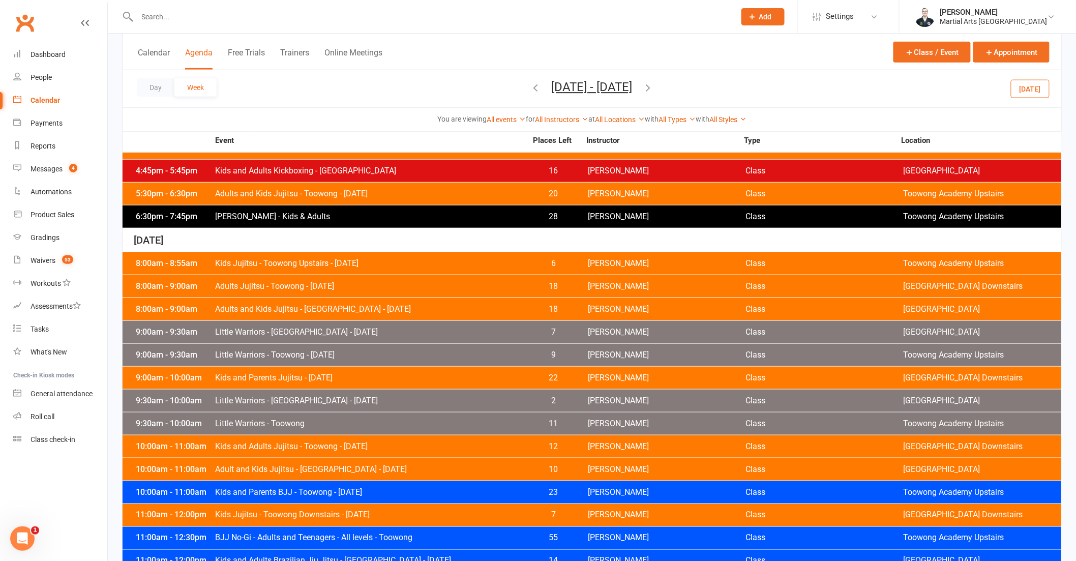
scroll to position [1949, 0]
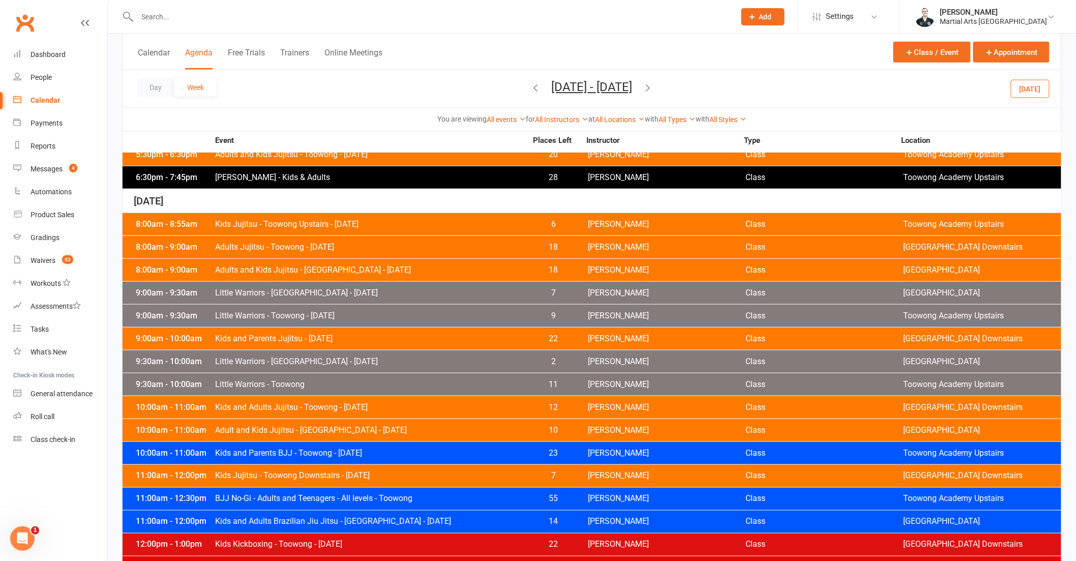
click at [563, 87] on button "Aug 3, 2025 - Aug 9, 2025" at bounding box center [592, 87] width 81 height 14
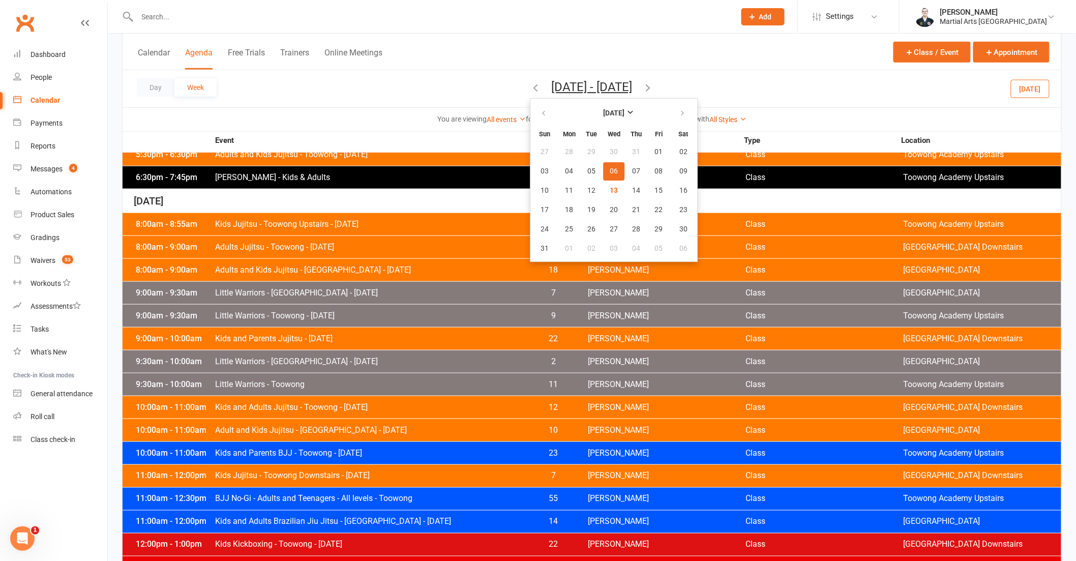
click at [812, 87] on div "Day Week Aug 3, 2025 - Aug 9, 2025 August 2025 Sun Mon Tue Wed Thu Fri Sat 27 2…" at bounding box center [592, 88] width 939 height 37
click at [270, 403] on span "Kids and Adults Jujitsu - Toowong - [DATE]" at bounding box center [371, 407] width 312 height 8
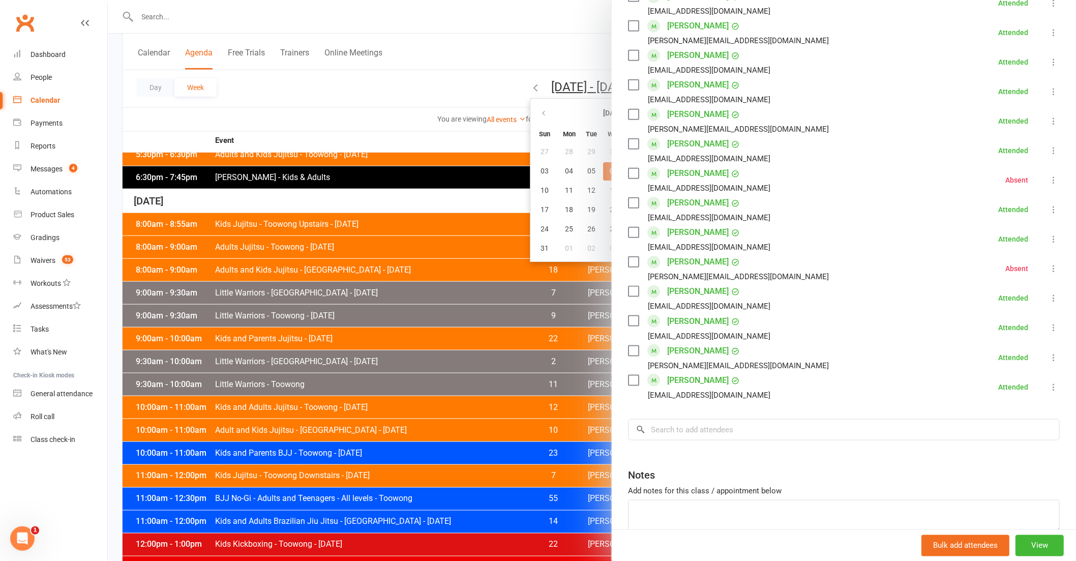
scroll to position [390, 0]
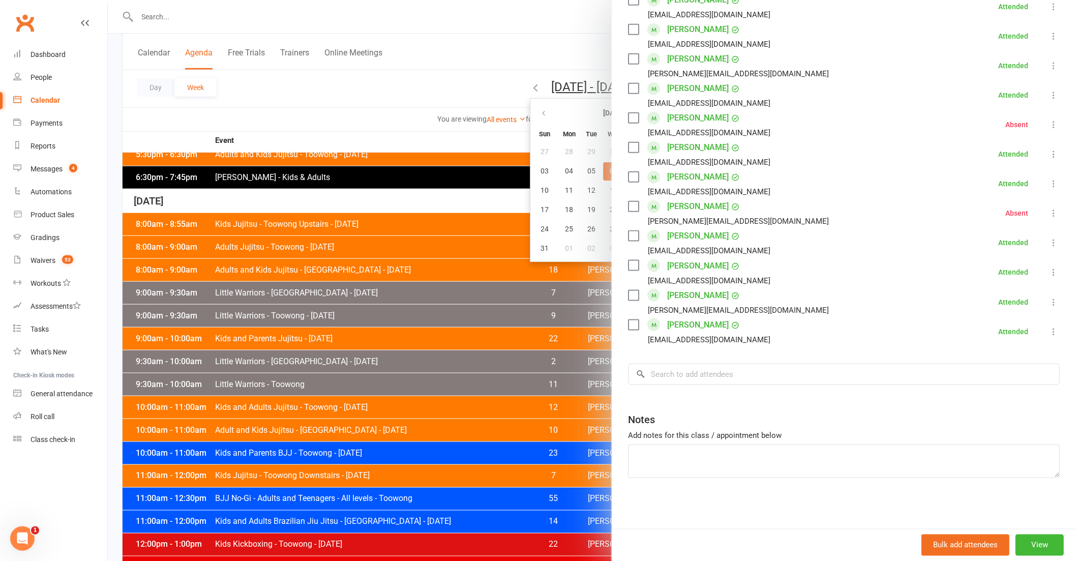
click at [379, 160] on div at bounding box center [592, 280] width 968 height 561
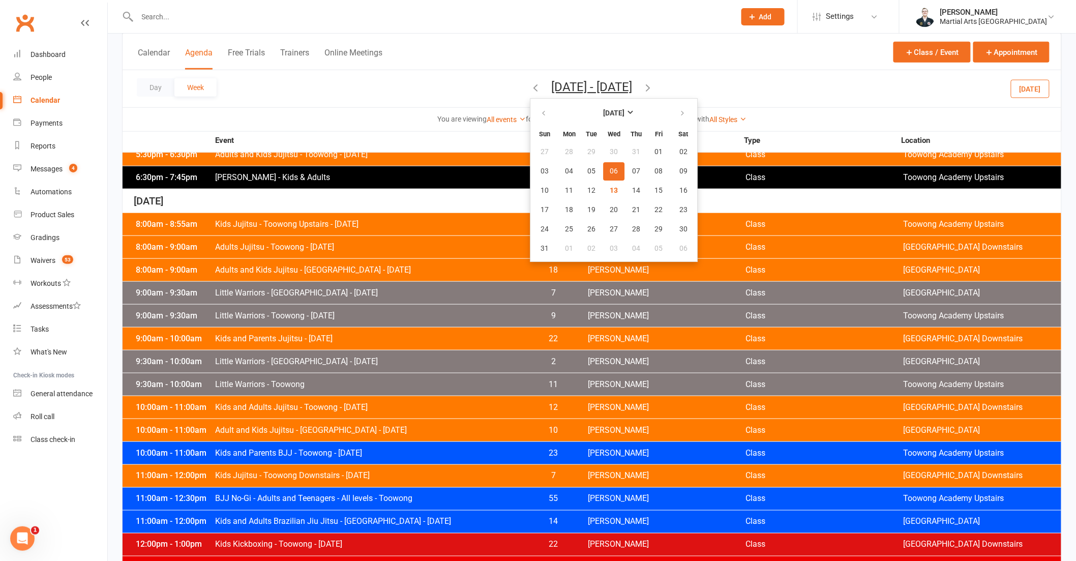
click at [835, 61] on div "Calendar Agenda Free Trials Trainers Online Meetings Class / Event Appointment" at bounding box center [592, 52] width 939 height 37
click at [349, 8] on div at bounding box center [425, 16] width 606 height 33
click at [341, 21] on input "text" at bounding box center [431, 17] width 594 height 14
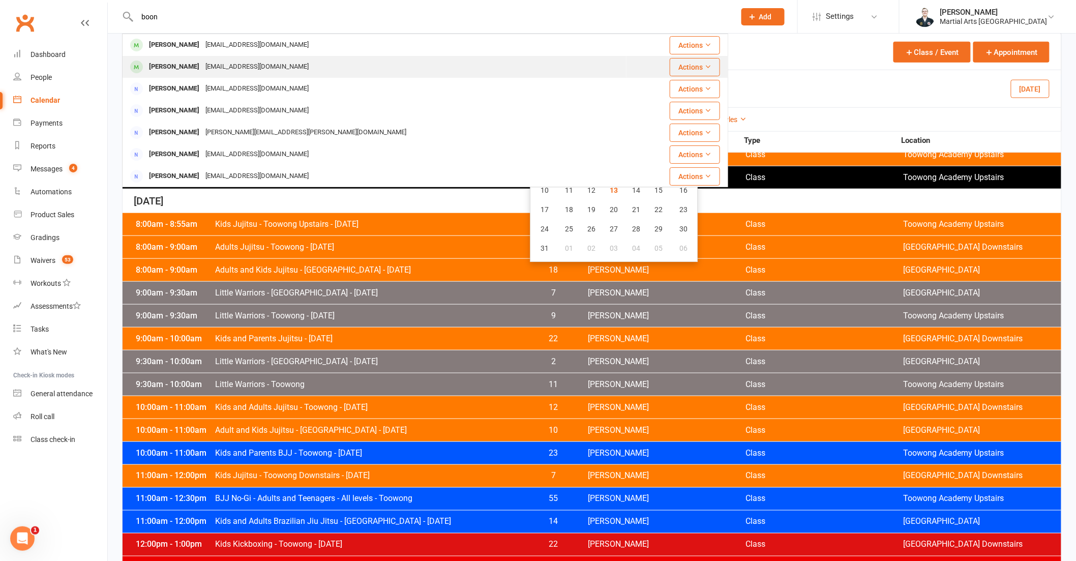
type input "boon"
click at [188, 62] on div "[PERSON_NAME]" at bounding box center [174, 66] width 56 height 15
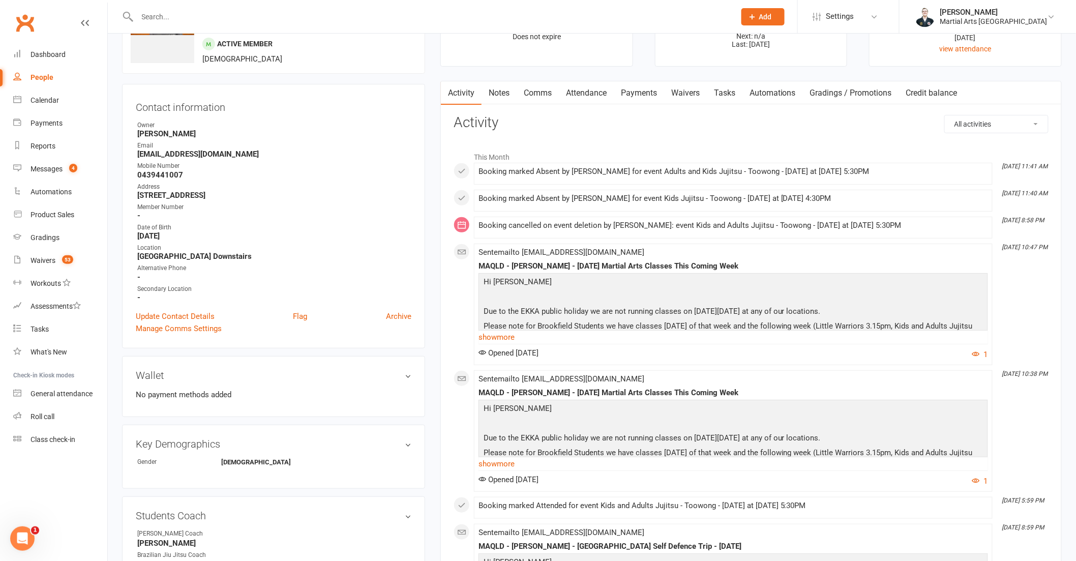
scroll to position [169, 0]
